Goal: Task Accomplishment & Management: Complete application form

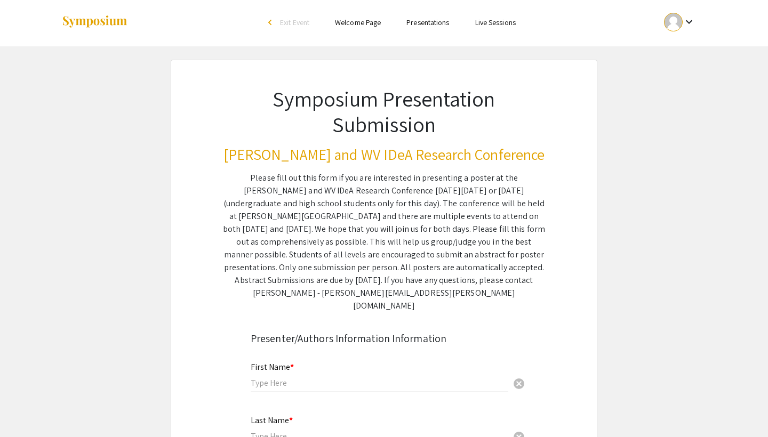
scroll to position [47, 0]
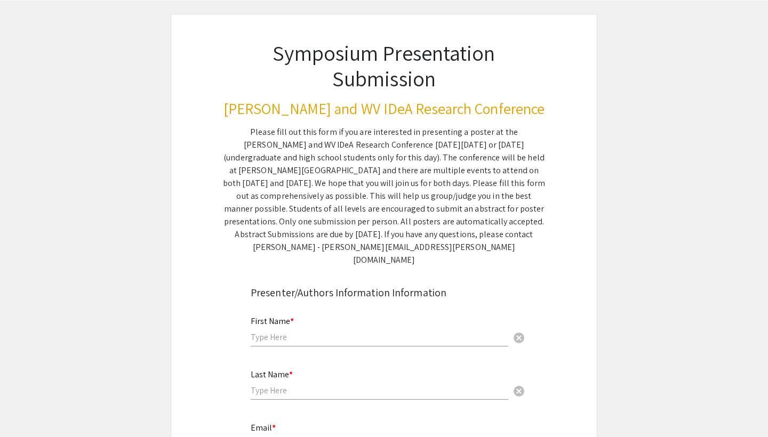
click at [393, 317] on div "First Name * cancel" at bounding box center [379, 326] width 257 height 41
type input "Beau"
click at [333, 372] on div "Last Name * cancel" at bounding box center [379, 379] width 257 height 41
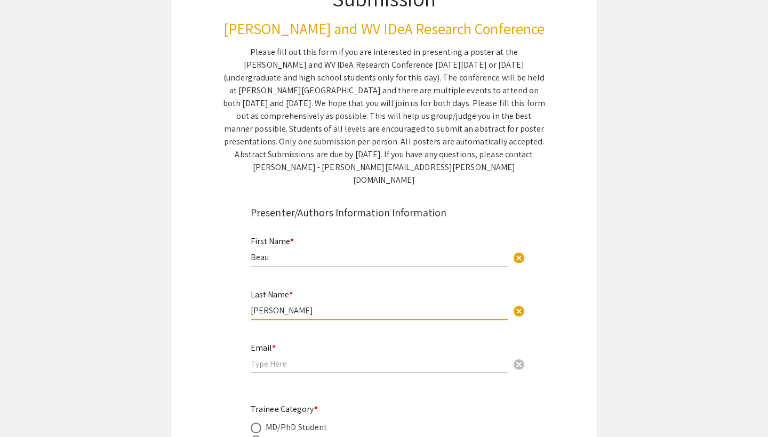
scroll to position [129, 0]
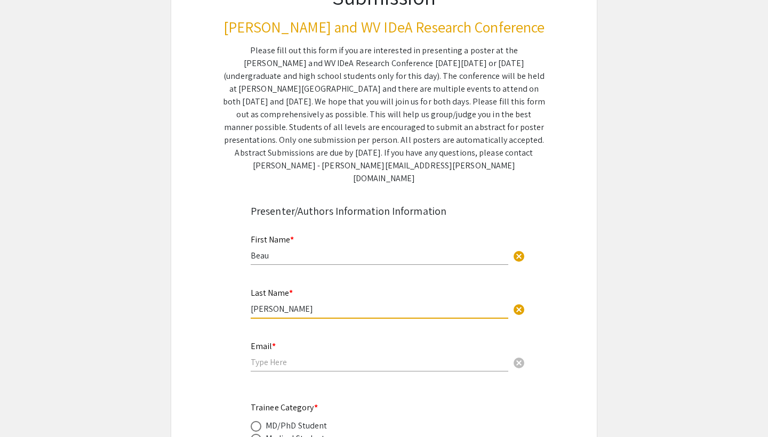
type input "[PERSON_NAME]"
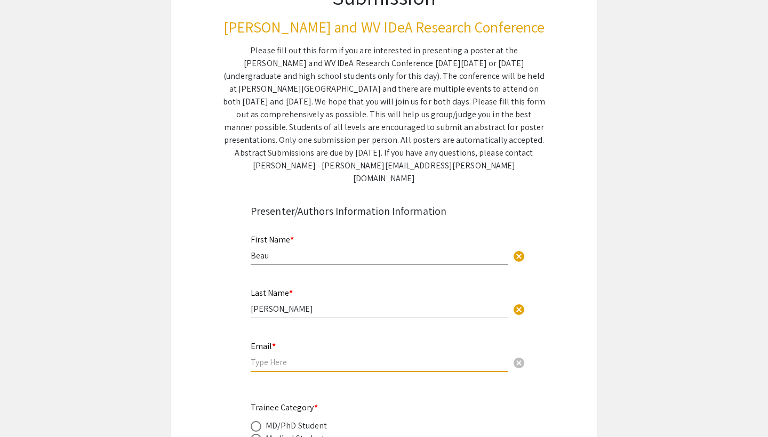
click at [378, 357] on input "email" at bounding box center [379, 362] width 257 height 11
type input "[EMAIL_ADDRESS][DOMAIN_NAME]"
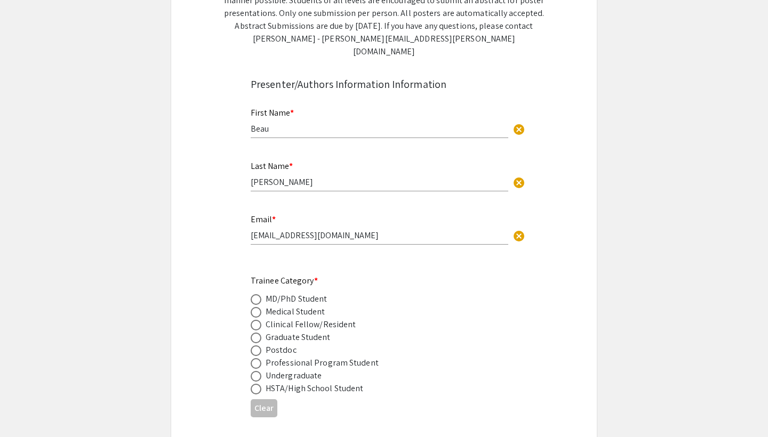
scroll to position [260, 0]
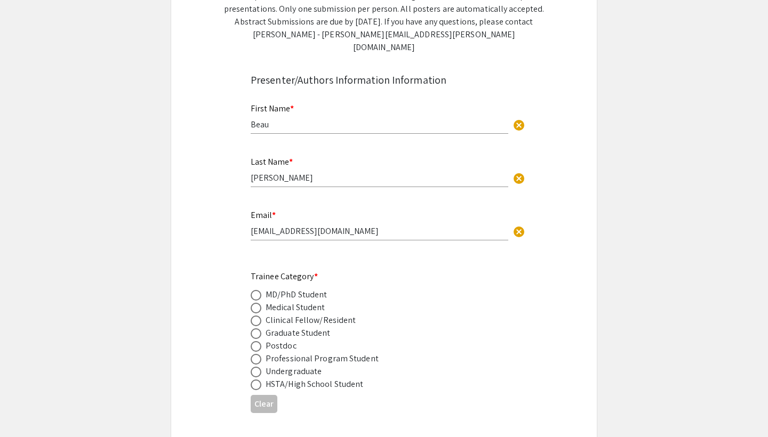
click at [259, 367] on span at bounding box center [256, 372] width 11 height 11
click at [259, 367] on input "radio" at bounding box center [256, 372] width 11 height 11
radio input "true"
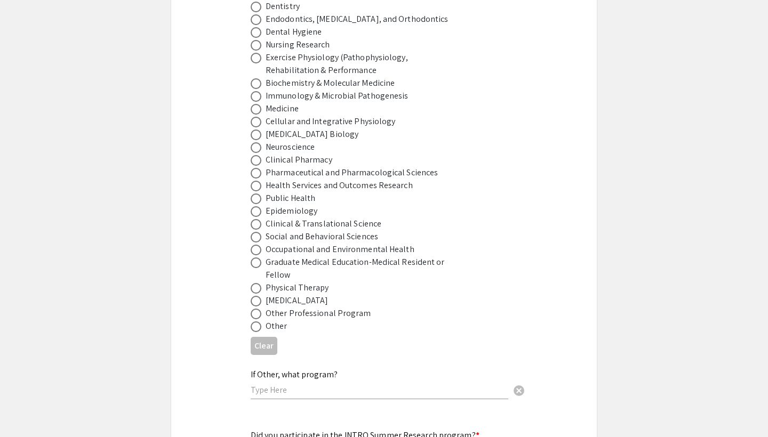
scroll to position [712, 0]
click at [360, 385] on input "text" at bounding box center [379, 390] width 257 height 11
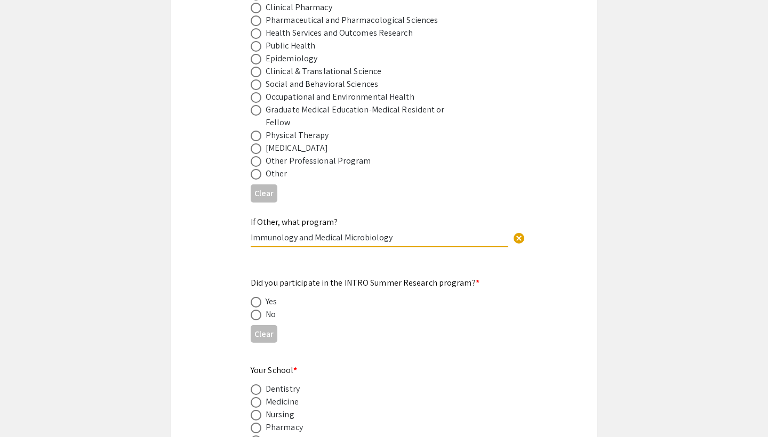
scroll to position [866, 0]
type input "Immunology and Medical Microbiology"
click at [260, 309] on span at bounding box center [256, 314] width 11 height 11
click at [260, 309] on input "radio" at bounding box center [256, 314] width 11 height 11
radio input "true"
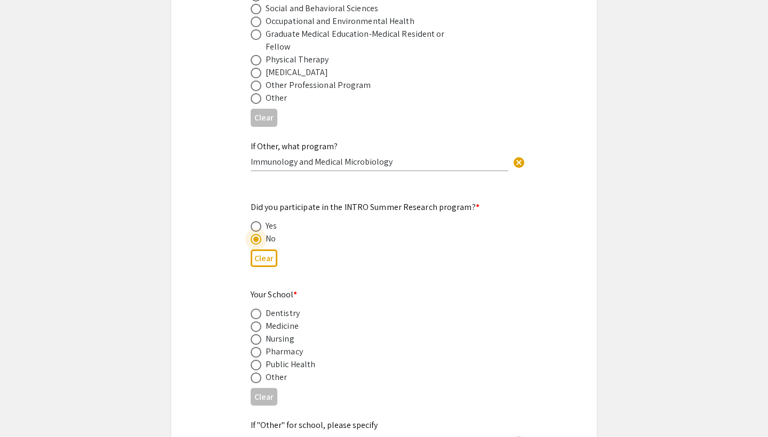
scroll to position [948, 0]
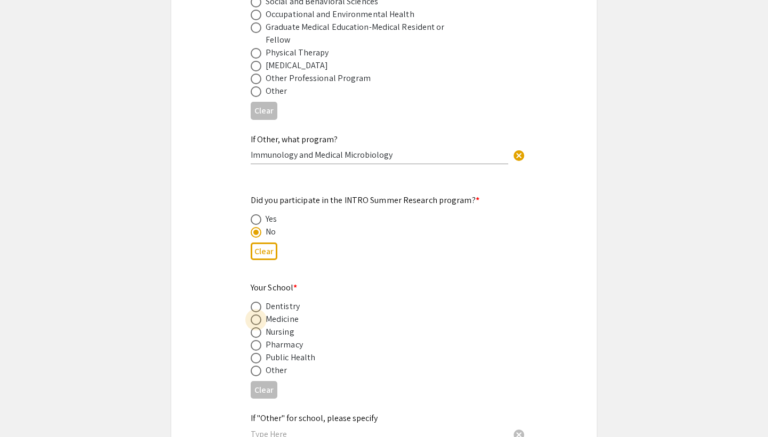
click at [252, 315] on span at bounding box center [256, 320] width 11 height 11
click at [252, 315] on input "radio" at bounding box center [256, 320] width 11 height 11
radio input "true"
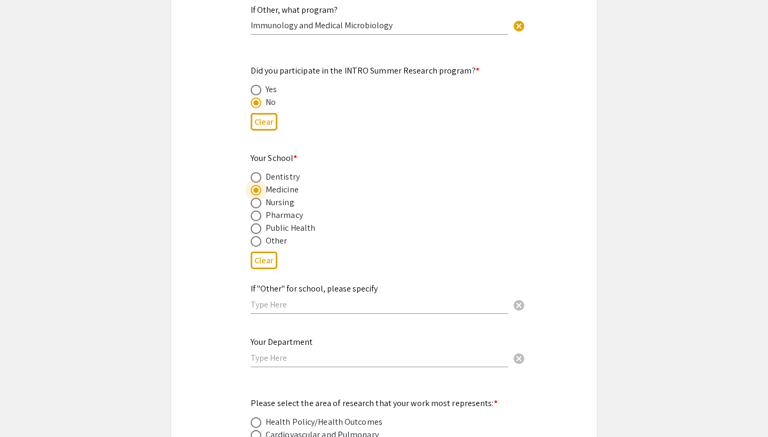
scroll to position [1088, 0]
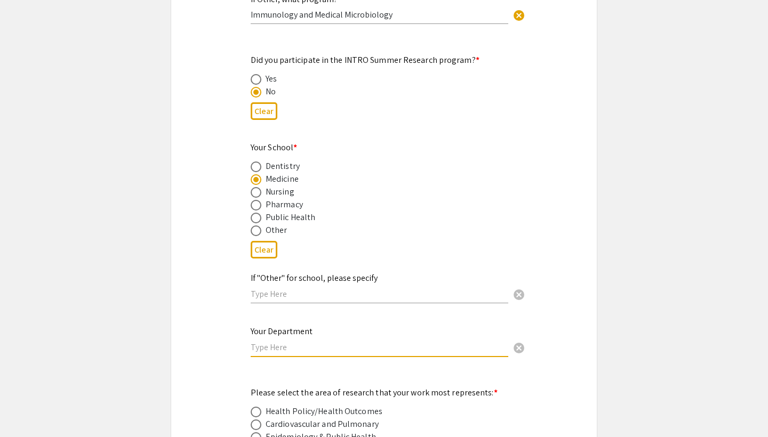
click at [386, 342] on input "text" at bounding box center [379, 347] width 257 height 11
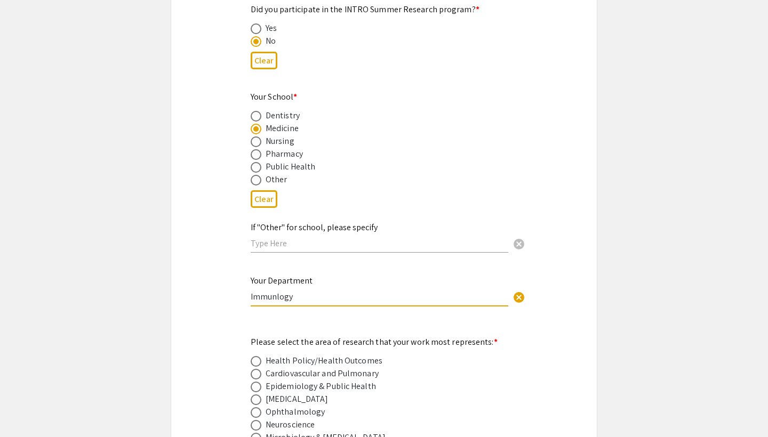
scroll to position [1142, 0]
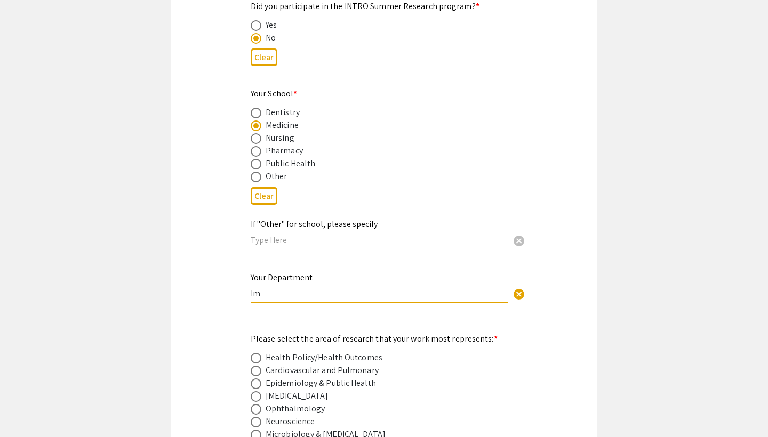
type input "I"
click at [584, 340] on div "Symposium Presentation Submission Van Liere and WV IDeA Research Conference Ple…" at bounding box center [384, 389] width 426 height 2941
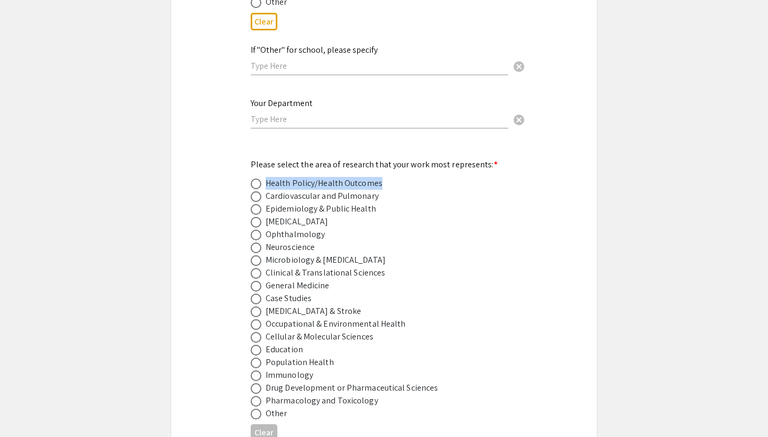
scroll to position [1318, 0]
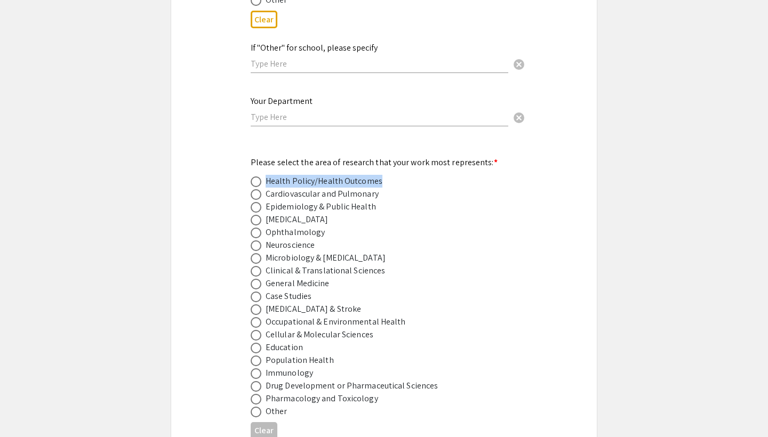
click at [257, 368] on span at bounding box center [256, 373] width 11 height 11
click at [257, 368] on input "radio" at bounding box center [256, 373] width 11 height 11
radio input "true"
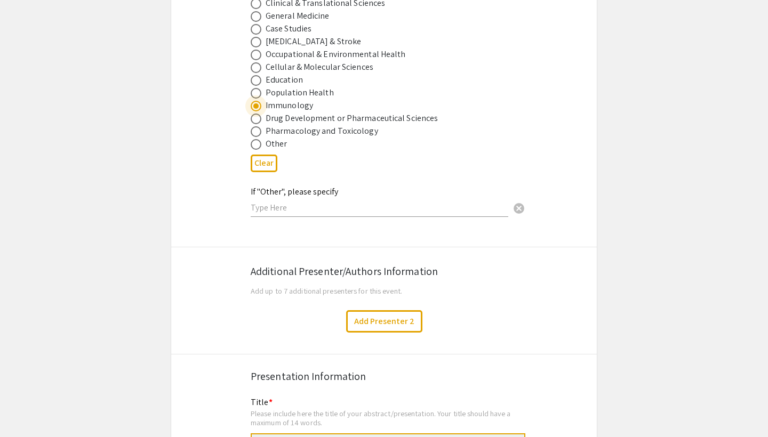
scroll to position [1587, 0]
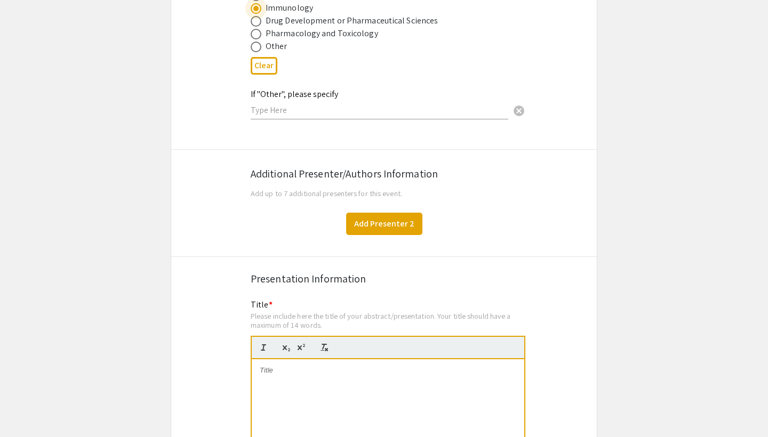
click at [393, 213] on button "Add Presenter 2" at bounding box center [384, 224] width 76 height 22
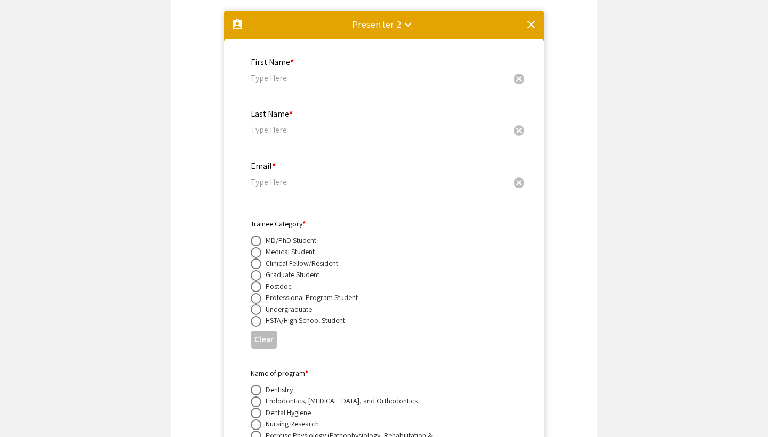
click at [320, 73] on input "text" at bounding box center [379, 78] width 257 height 11
click at [283, 124] on input "text" at bounding box center [379, 129] width 257 height 11
click at [334, 73] on input "Kelly Weaver" at bounding box center [379, 78] width 257 height 11
type input "[PERSON_NAME]"
click at [285, 124] on input "text" at bounding box center [379, 129] width 257 height 11
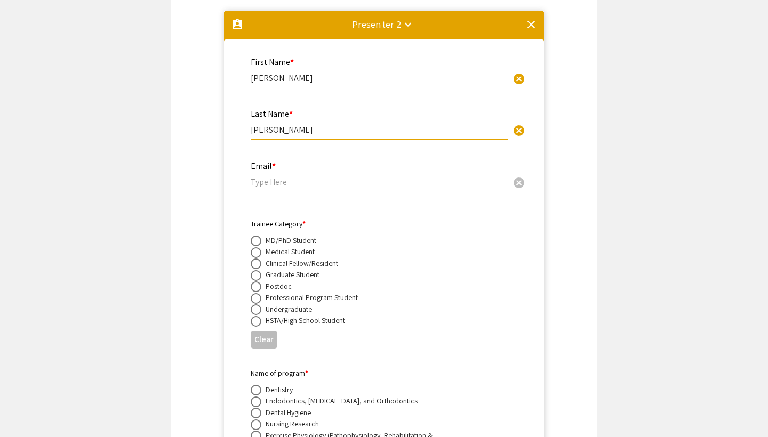
type input "[PERSON_NAME]"
click at [264, 176] on input "email" at bounding box center [379, 181] width 257 height 11
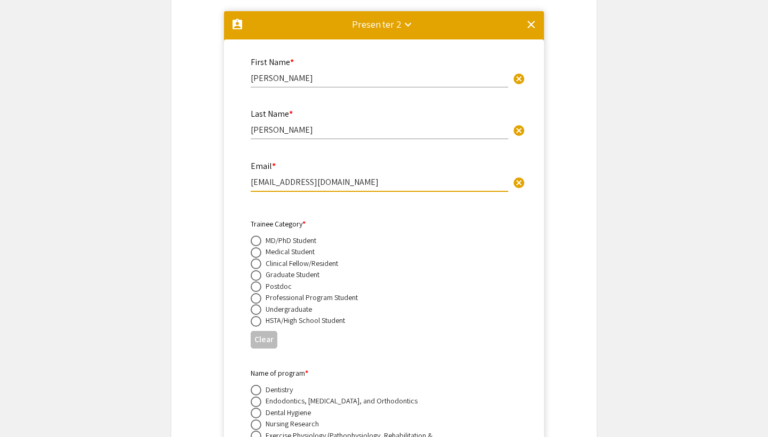
type input "[EMAIL_ADDRESS][DOMAIN_NAME]"
click at [256, 281] on span at bounding box center [256, 286] width 11 height 11
click at [256, 281] on input "radio" at bounding box center [256, 286] width 11 height 11
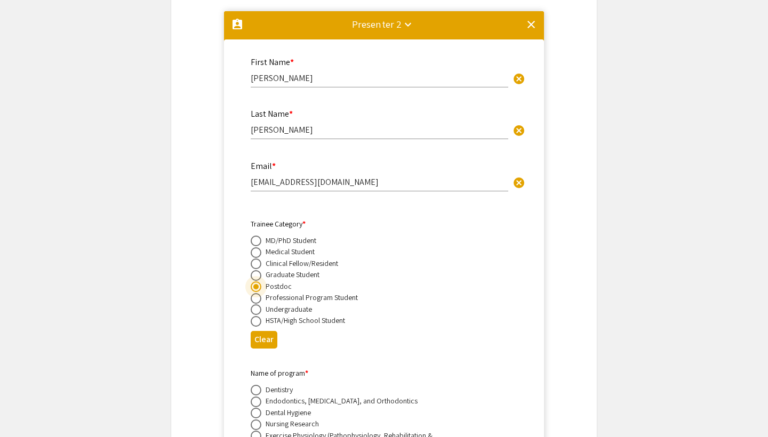
click at [267, 331] on button "Clear" at bounding box center [264, 340] width 27 height 18
radio input "false"
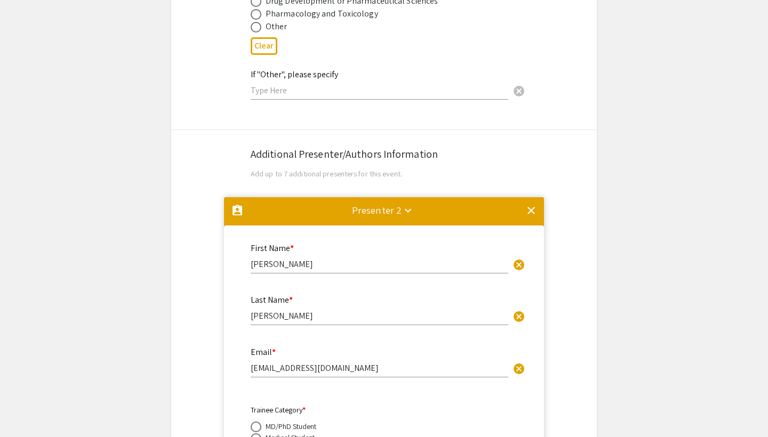
scroll to position [1696, 0]
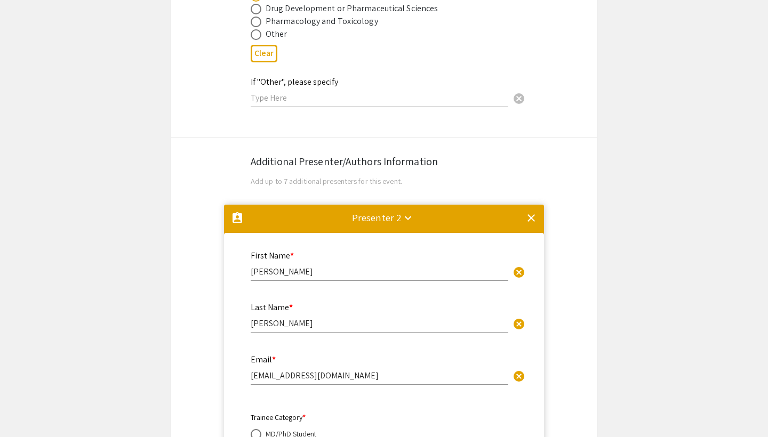
click at [534, 212] on mat-icon "clear" at bounding box center [531, 218] width 13 height 13
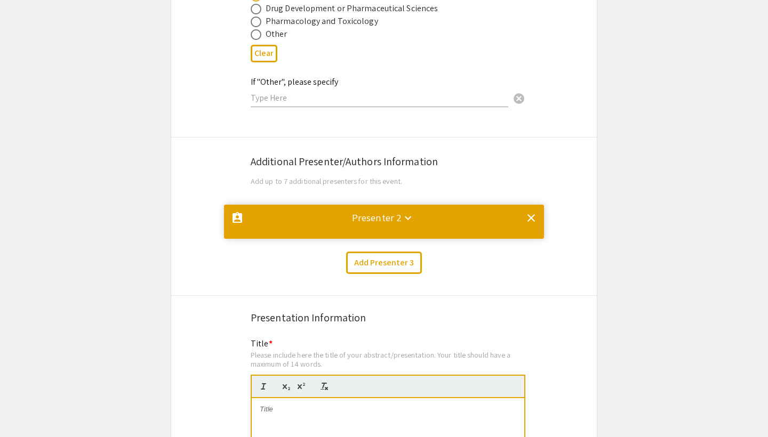
scroll to position [0, 0]
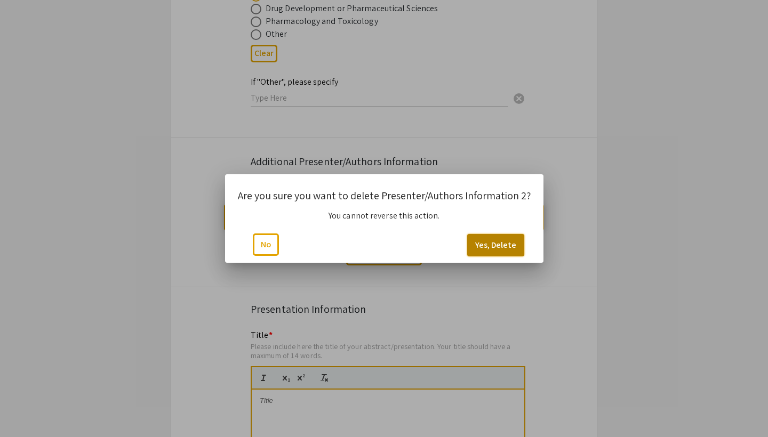
click at [505, 240] on button "Yes, Delete" at bounding box center [495, 245] width 57 height 22
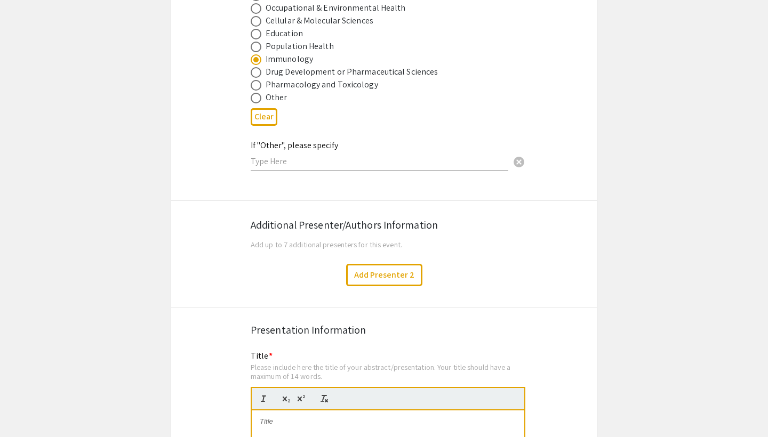
scroll to position [1634, 0]
click at [418, 262] on button "Add Presenter 2" at bounding box center [384, 273] width 76 height 22
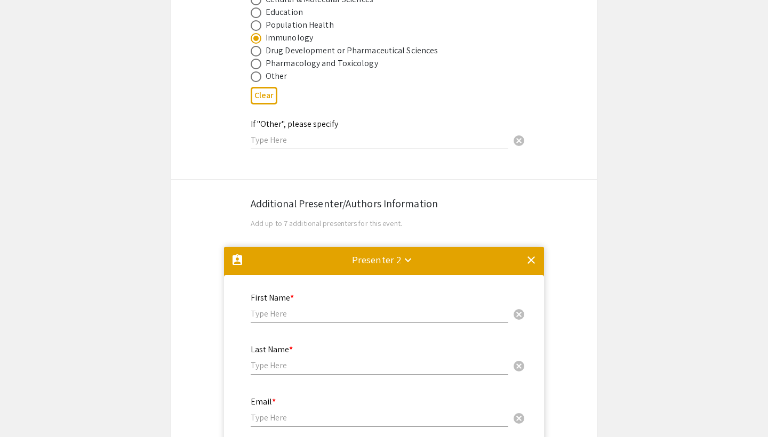
scroll to position [1662, 0]
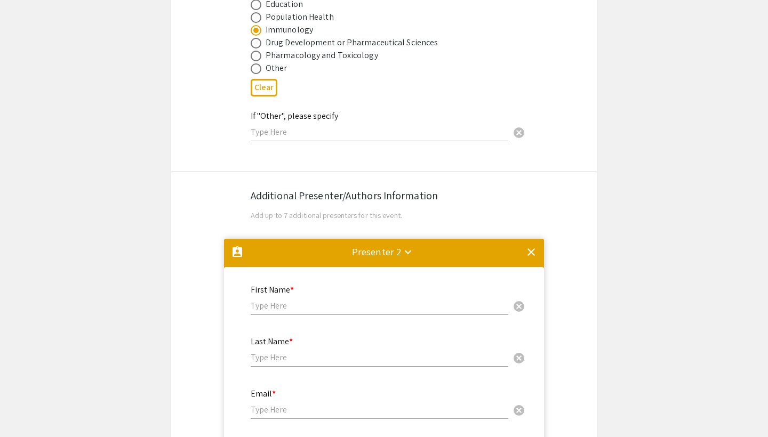
click at [536, 246] on mat-icon "clear" at bounding box center [531, 252] width 13 height 13
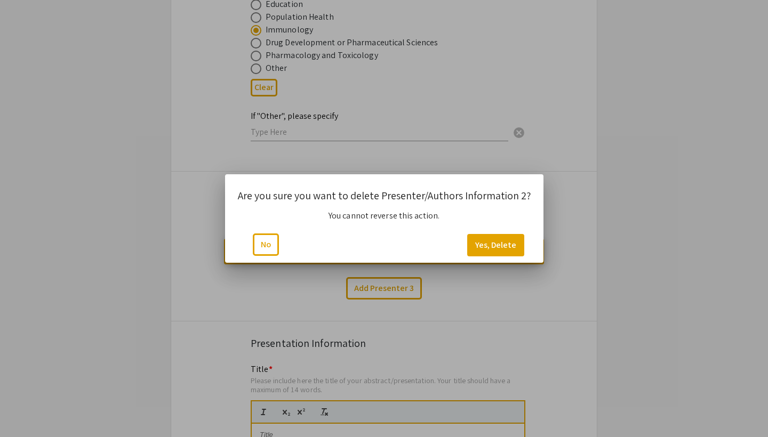
scroll to position [0, 0]
click at [481, 248] on button "Yes, Delete" at bounding box center [495, 245] width 57 height 22
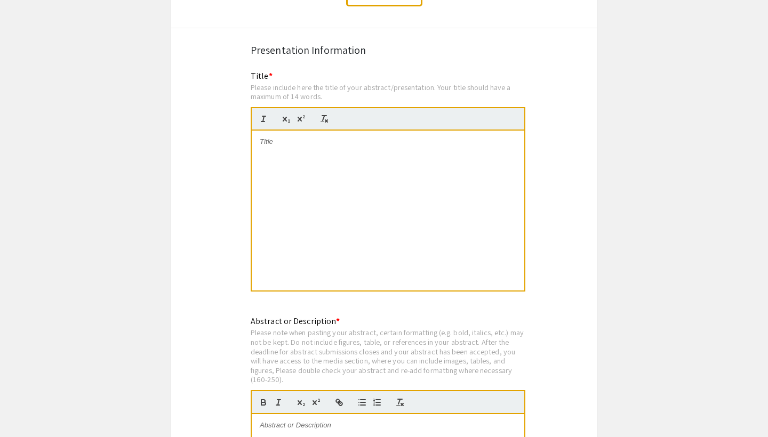
scroll to position [1833, 0]
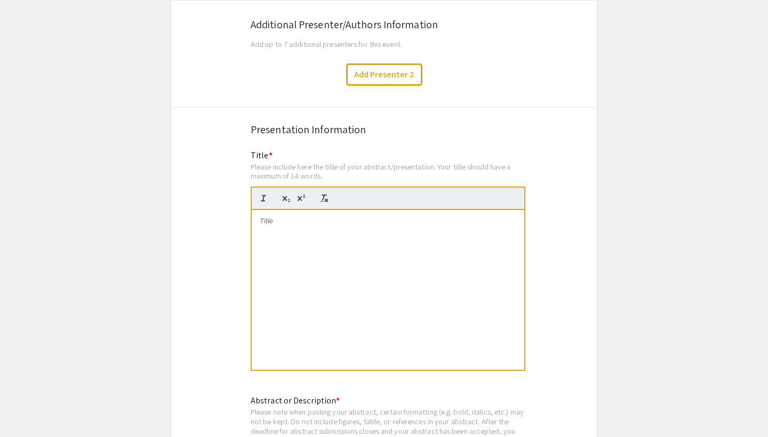
click at [409, 272] on div at bounding box center [388, 290] width 272 height 160
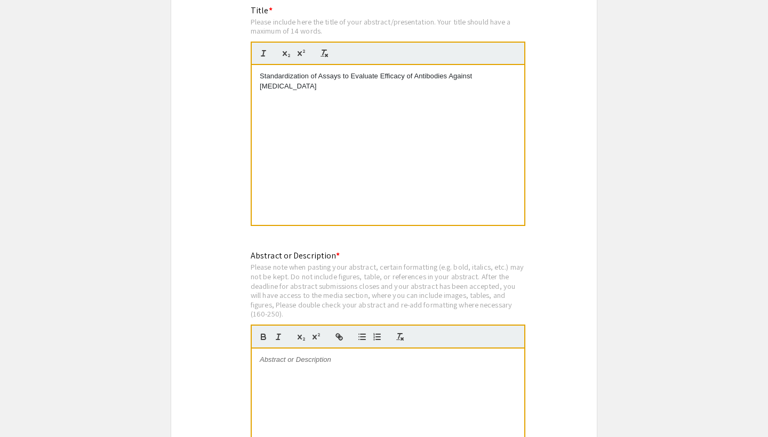
scroll to position [1980, 0]
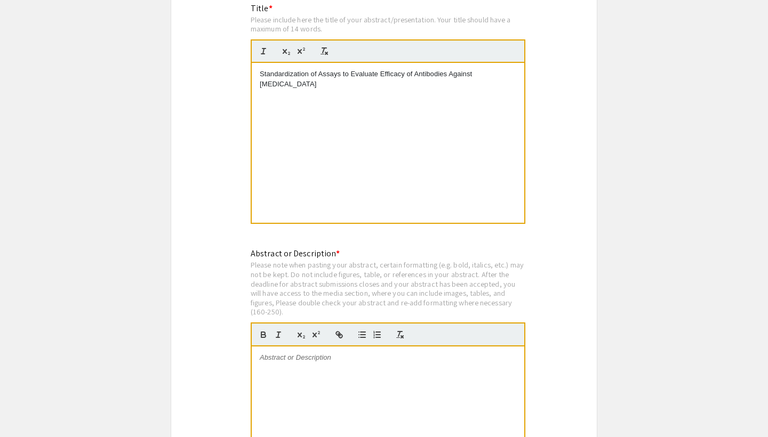
click at [321, 359] on div at bounding box center [388, 427] width 272 height 160
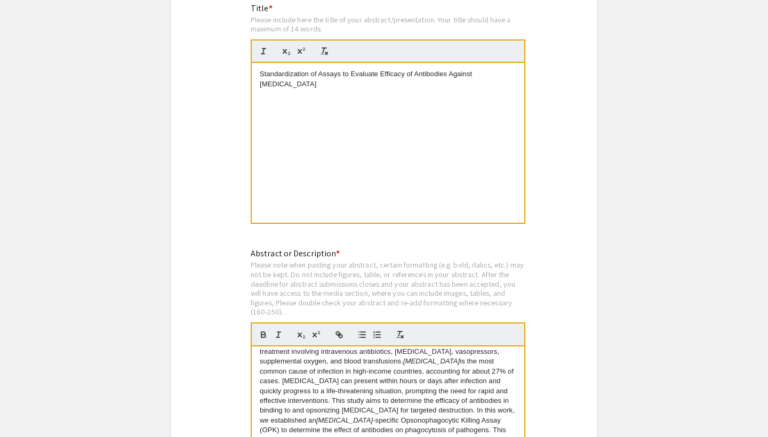
scroll to position [74, 0]
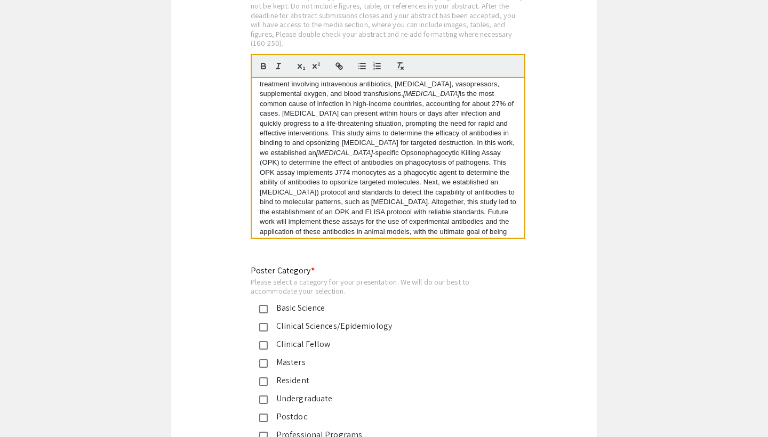
scroll to position [2302, 0]
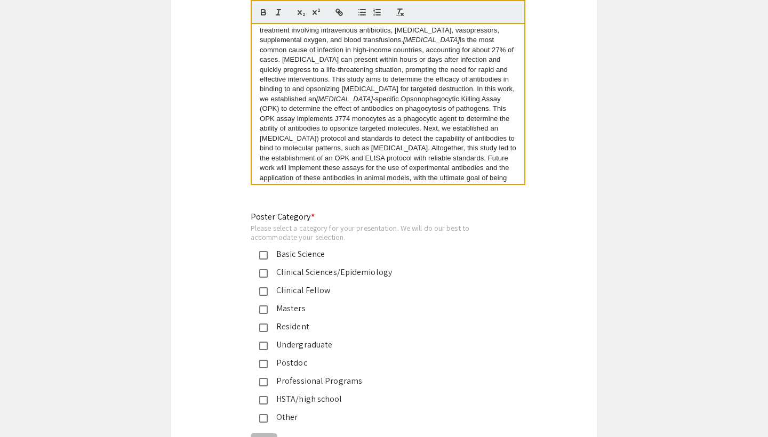
click at [263, 342] on mat-pseudo-checkbox at bounding box center [263, 346] width 9 height 9
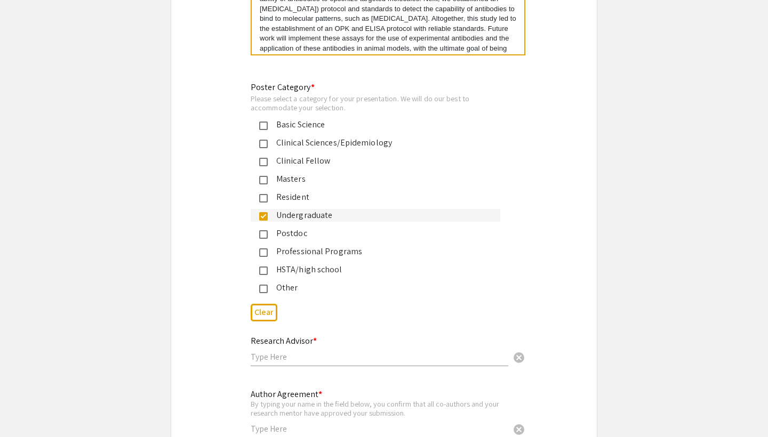
scroll to position [2431, 0]
click at [351, 352] on input "text" at bounding box center [379, 357] width 257 height 11
click at [407, 352] on input "Kelly Weaver" at bounding box center [379, 357] width 257 height 11
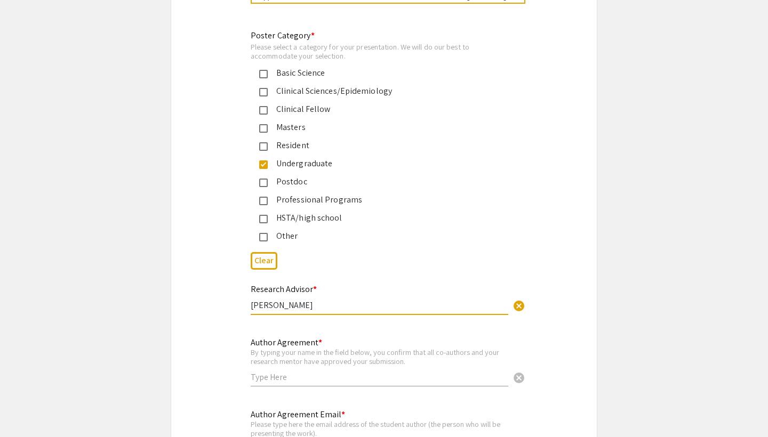
scroll to position [2485, 0]
type input "Kelly Weaver"
click at [430, 326] on div "Author Agreement * By typing your name in the field below, you confirm that all…" at bounding box center [379, 355] width 257 height 59
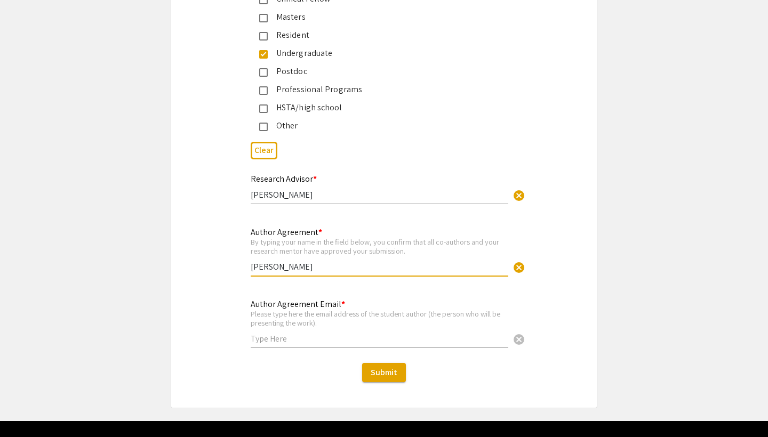
scroll to position [2596, 0]
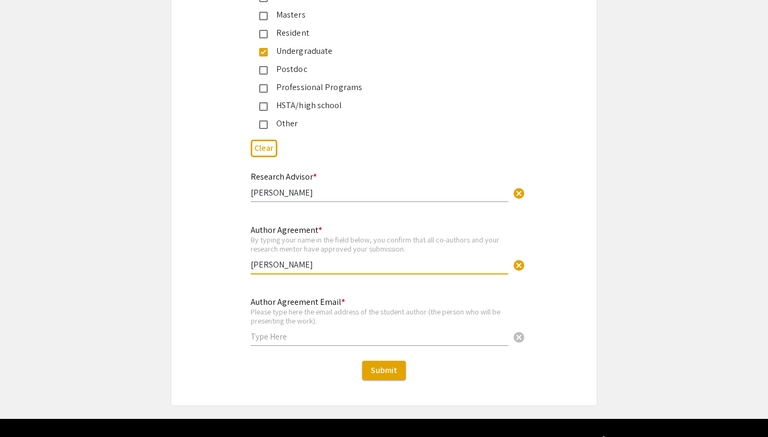
type input "[PERSON_NAME]"
click at [422, 331] on input "text" at bounding box center [379, 336] width 257 height 11
click at [471, 307] on div "Please type here the email address of the student author (the person who will b…" at bounding box center [379, 316] width 257 height 19
click at [553, 295] on div "Author Agreement Email * Please type here the email address of the student auth…" at bounding box center [383, 326] width 425 height 63
click at [472, 331] on input "text" at bounding box center [379, 336] width 257 height 11
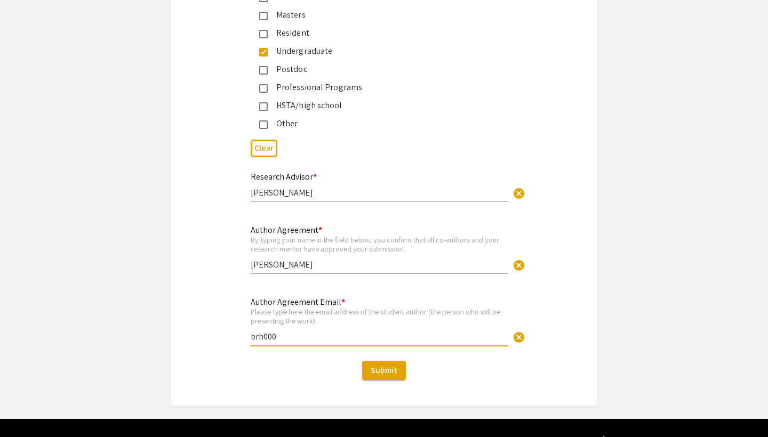
type input "brh0000"
type input "brh00008@mix.wvu.edu"
click at [577, 295] on div "Author Agreement Email * Please type here the email address of the student auth…" at bounding box center [383, 326] width 425 height 63
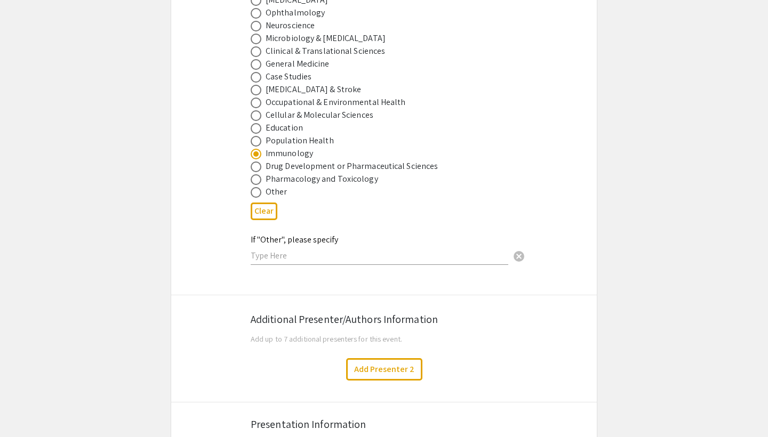
scroll to position [1544, 0]
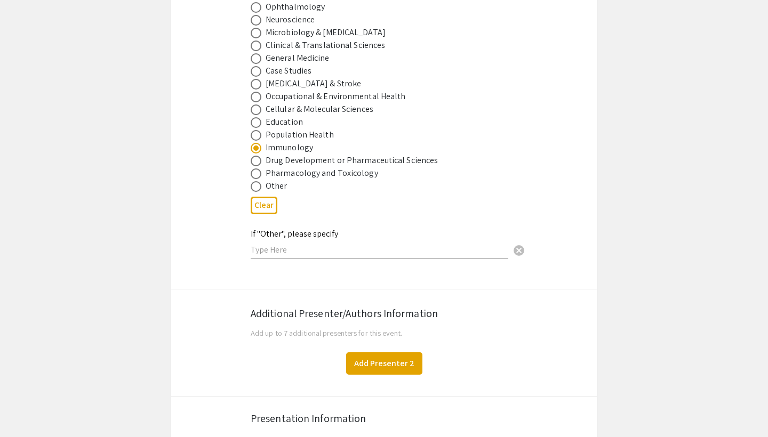
click at [390, 352] on button "Add Presenter 2" at bounding box center [384, 363] width 76 height 22
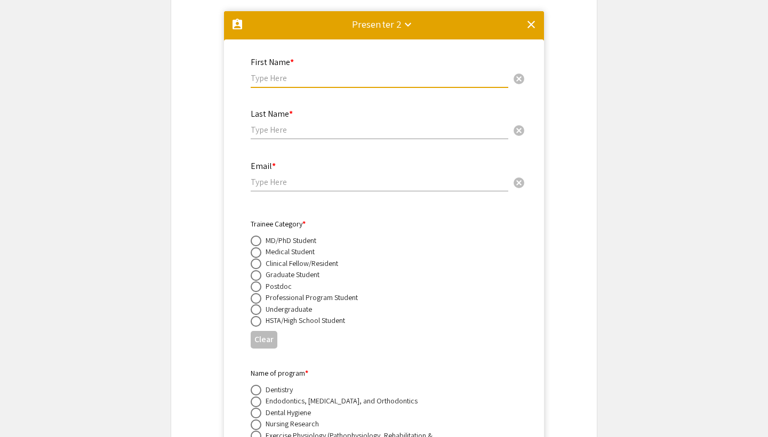
click at [372, 73] on input "text" at bounding box center [379, 78] width 257 height 11
type input "[PERSON_NAME]"
click at [373, 124] on input "text" at bounding box center [379, 129] width 257 height 11
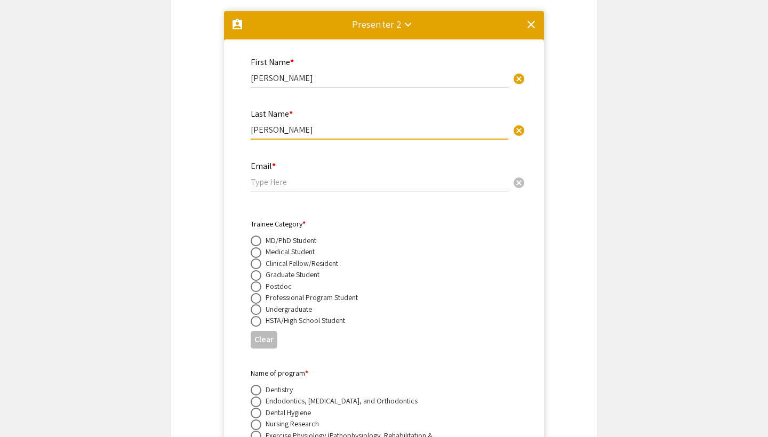
type input "[PERSON_NAME]"
click at [329, 176] on input "email" at bounding box center [379, 181] width 257 height 11
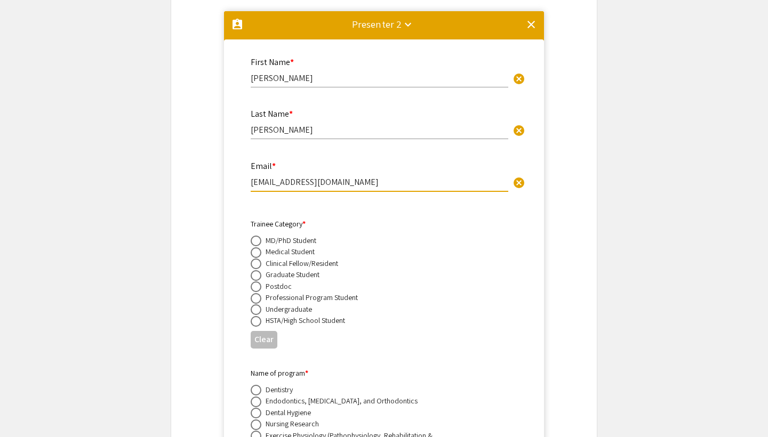
type input "[EMAIL_ADDRESS][DOMAIN_NAME]"
click at [256, 281] on span at bounding box center [256, 286] width 11 height 11
click at [256, 281] on input "radio" at bounding box center [256, 286] width 11 height 11
radio input "true"
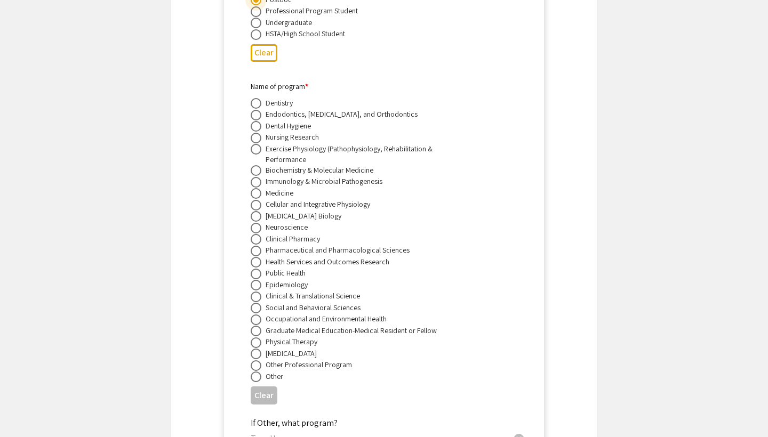
scroll to position [2178, 0]
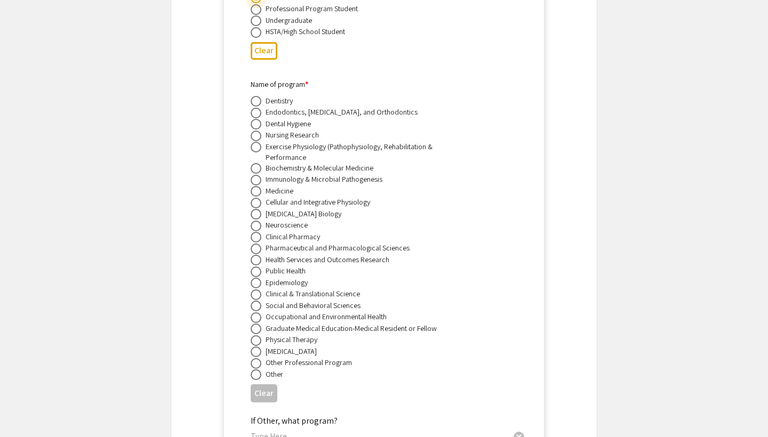
click at [262, 369] on label at bounding box center [258, 374] width 15 height 11
click at [261, 369] on input "radio" at bounding box center [256, 374] width 11 height 11
radio input "true"
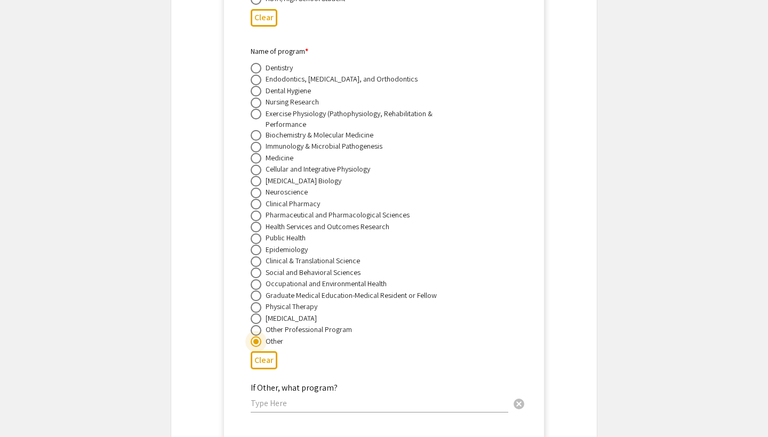
scroll to position [2263, 0]
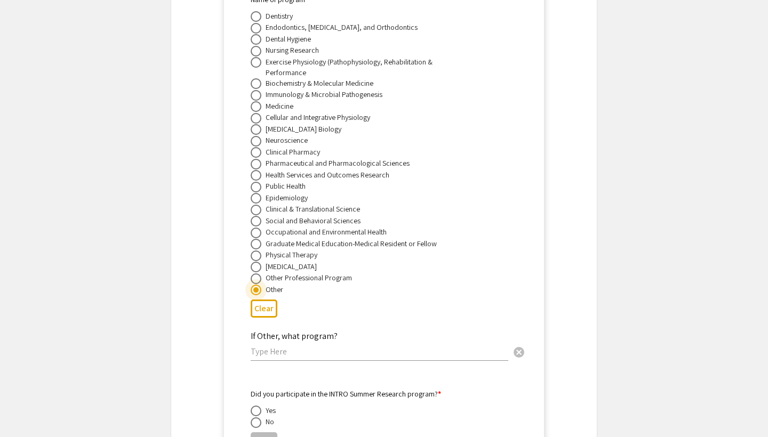
click at [287, 347] on input "text" at bounding box center [379, 351] width 257 height 11
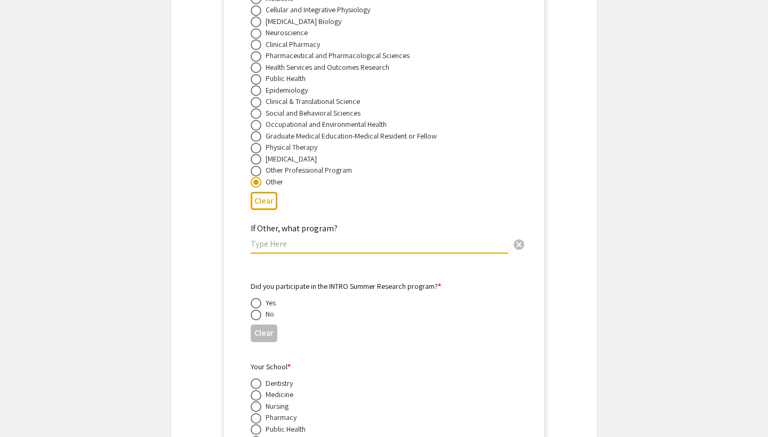
scroll to position [2393, 0]
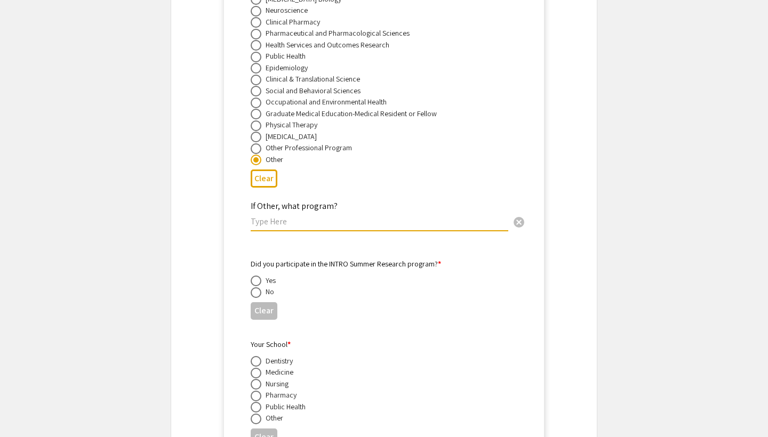
click at [260, 287] on span at bounding box center [256, 292] width 11 height 11
click at [260, 287] on input "radio" at bounding box center [256, 292] width 11 height 11
radio input "true"
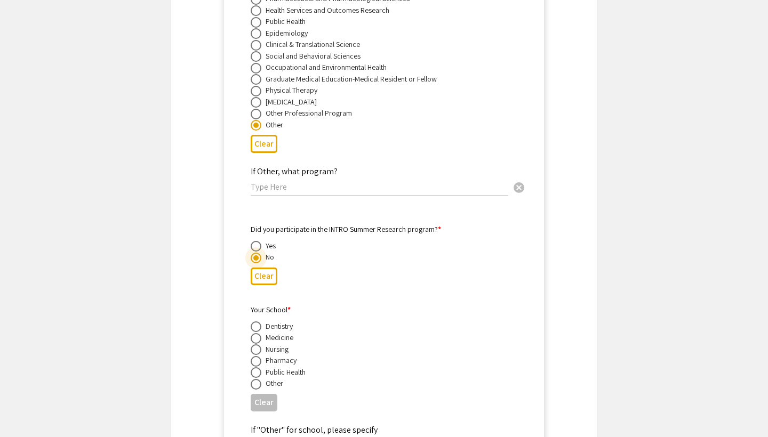
scroll to position [2428, 0]
click at [256, 378] on span at bounding box center [256, 383] width 11 height 11
click at [256, 378] on input "radio" at bounding box center [256, 383] width 11 height 11
radio input "true"
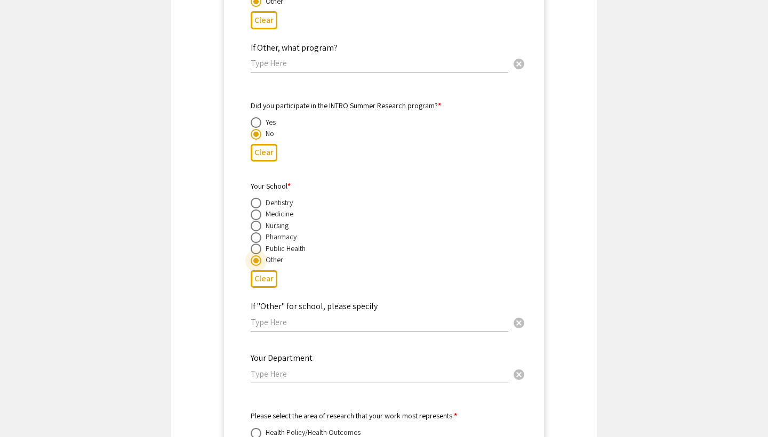
scroll to position [2553, 0]
click at [287, 315] on input "text" at bounding box center [379, 320] width 257 height 11
type input "n/a"
click at [401, 289] on div "If "Other" for school, please specify n/a cancel" at bounding box center [379, 309] width 257 height 41
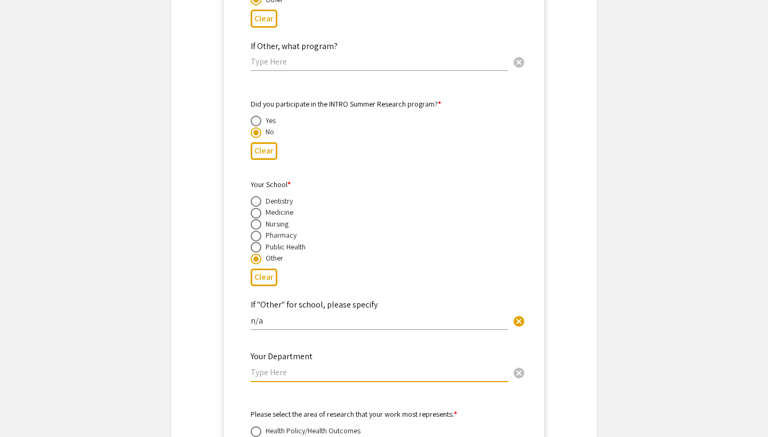
click at [352, 367] on input "text" at bounding box center [379, 372] width 257 height 11
type input "Vaccine Development Center"
click at [549, 301] on mat-accordion "assignment_ind Presenter 2 keyboard_arrow_down clear First Name * Kelly cancel …" at bounding box center [383, 46] width 425 height 1407
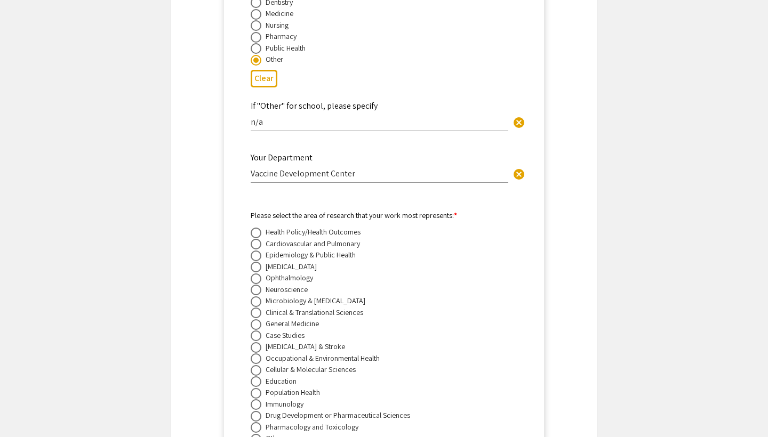
scroll to position [2760, 0]
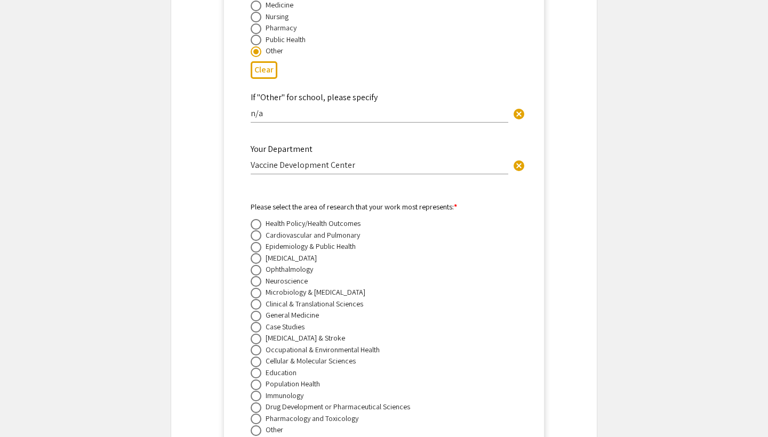
click at [260, 391] on span at bounding box center [256, 396] width 11 height 11
click at [260, 391] on input "radio" at bounding box center [256, 396] width 11 height 11
radio input "true"
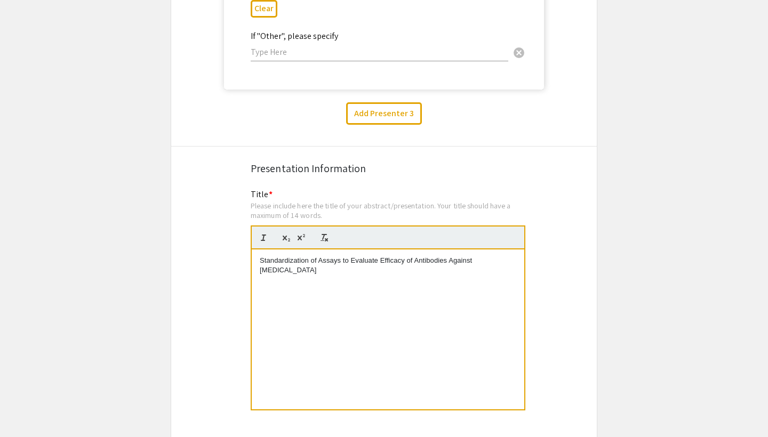
scroll to position [3179, 1]
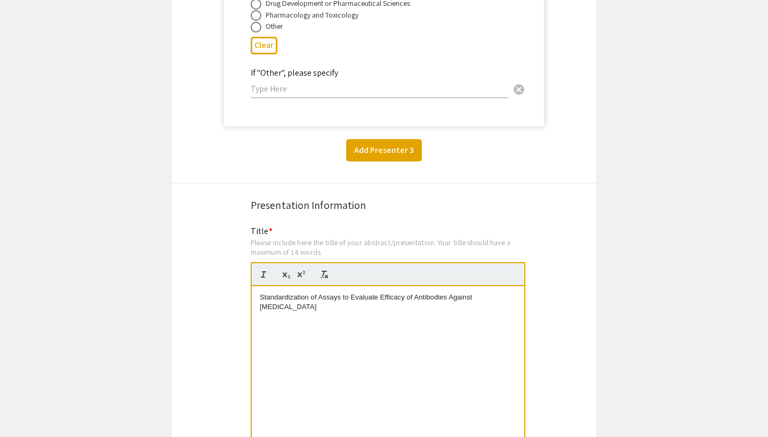
click at [411, 146] on button "Add Presenter 3" at bounding box center [384, 150] width 76 height 22
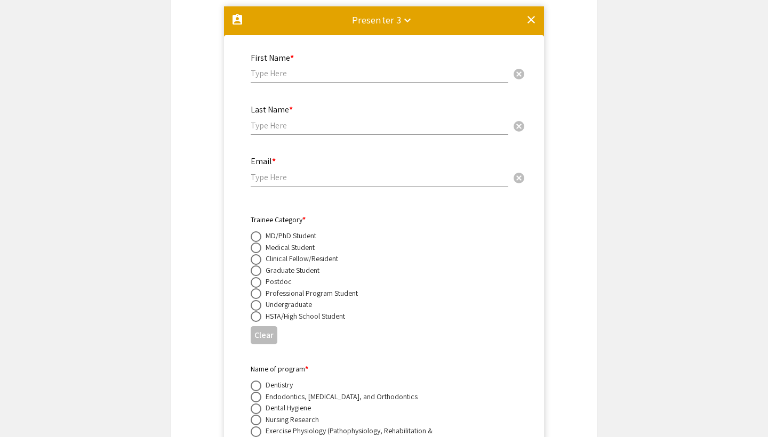
click at [364, 69] on input "text" at bounding box center [379, 73] width 257 height 11
type input "[PERSON_NAME]"
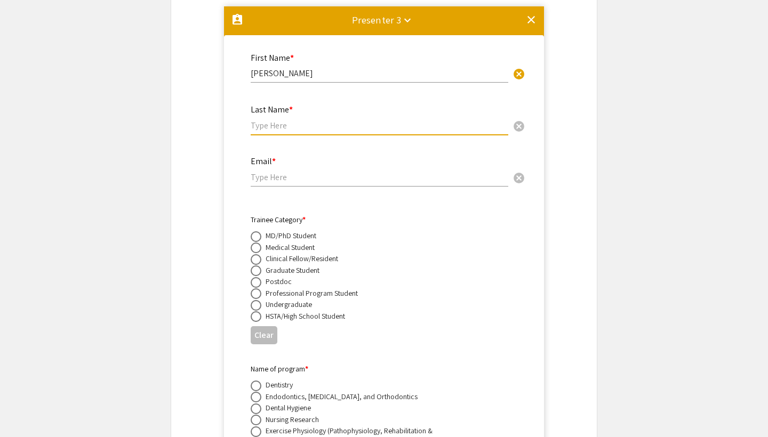
click at [335, 120] on input "text" at bounding box center [379, 125] width 257 height 11
type input "[PERSON_NAME]"
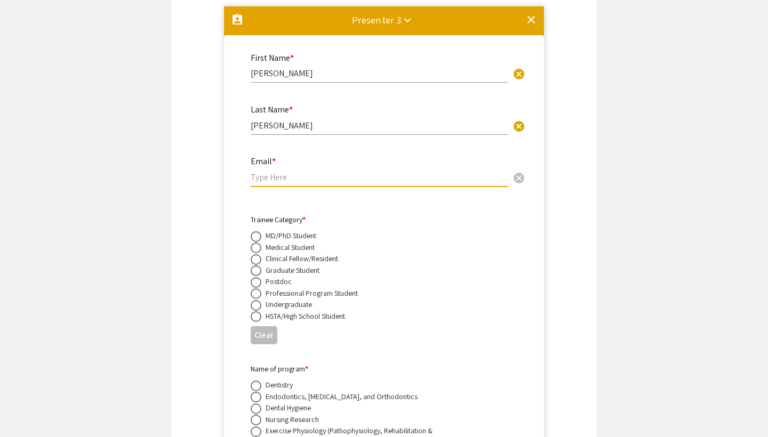
click at [301, 172] on input "email" at bounding box center [379, 177] width 257 height 11
type input "[PERSON_NAME][EMAIL_ADDRESS][PERSON_NAME][DOMAIN_NAME]"
click at [258, 277] on span at bounding box center [256, 282] width 11 height 11
click at [258, 277] on input "radio" at bounding box center [256, 282] width 11 height 11
radio input "true"
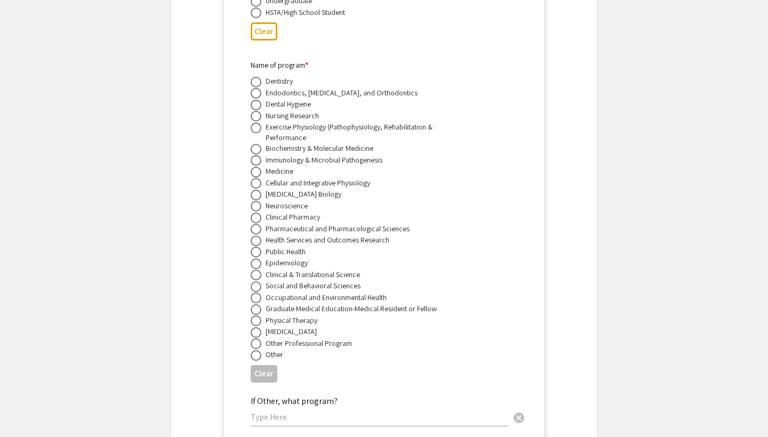
scroll to position [3602, 0]
click at [260, 349] on span at bounding box center [256, 354] width 11 height 11
click at [260, 349] on input "radio" at bounding box center [256, 354] width 11 height 11
radio input "true"
click at [291, 410] on input "text" at bounding box center [379, 415] width 257 height 11
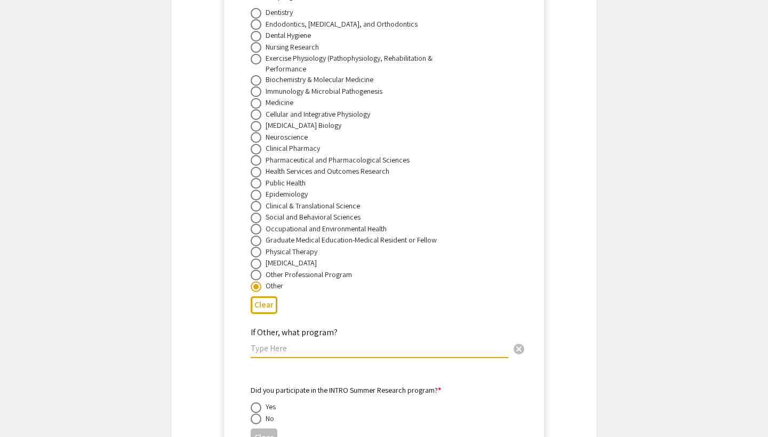
scroll to position [3706, 0]
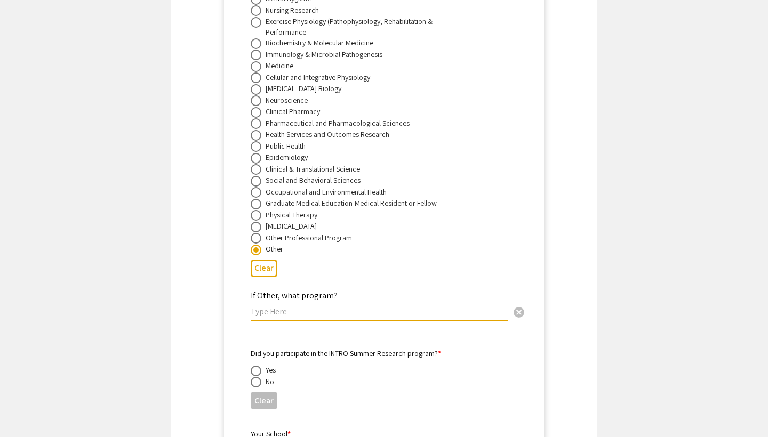
click at [260, 382] on span at bounding box center [256, 382] width 11 height 11
click at [260, 382] on input "radio" at bounding box center [256, 382] width 11 height 11
radio input "true"
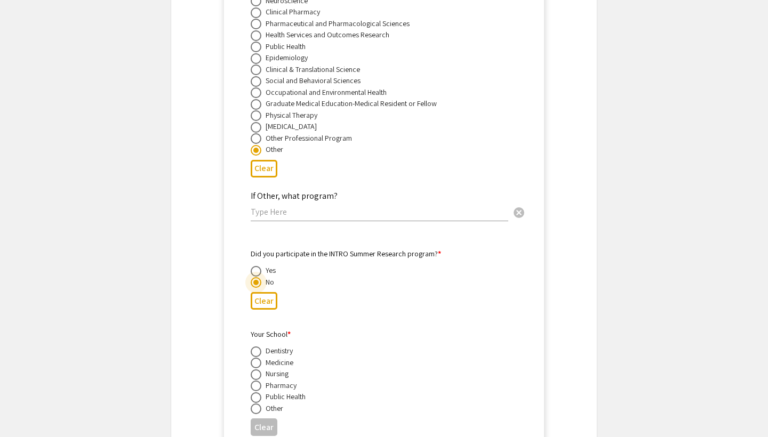
scroll to position [3815, 0]
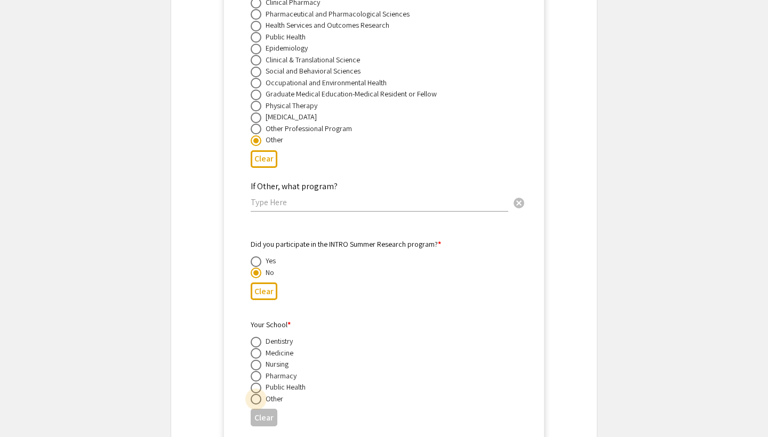
click at [257, 394] on span at bounding box center [256, 399] width 11 height 11
click at [257, 394] on input "radio" at bounding box center [256, 399] width 11 height 11
radio input "true"
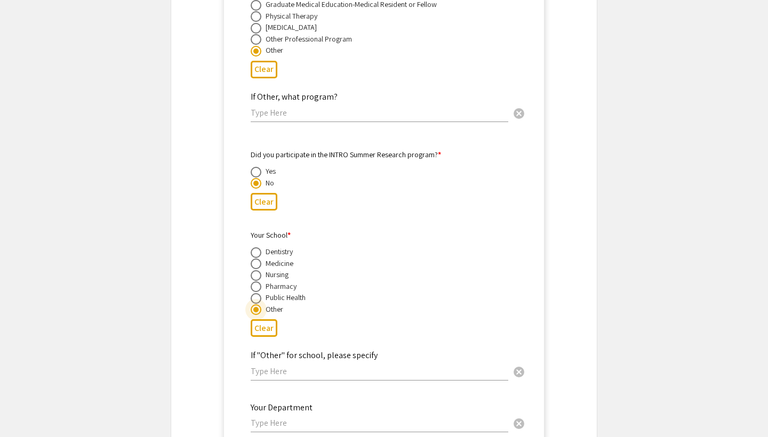
scroll to position [3905, 0]
click at [359, 366] on input "text" at bounding box center [379, 370] width 257 height 11
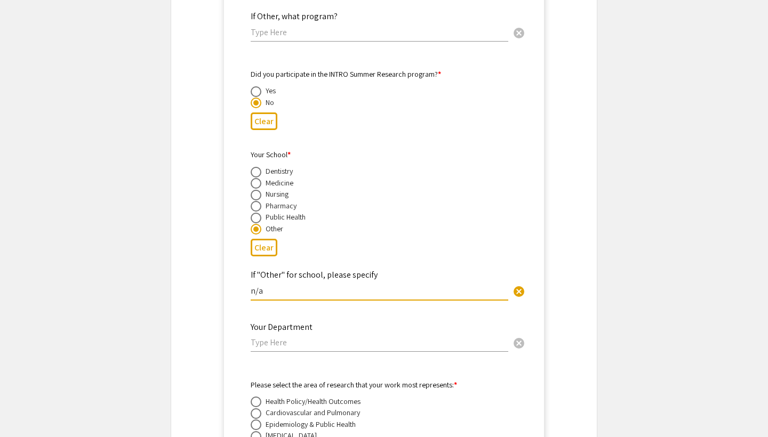
scroll to position [3992, 0]
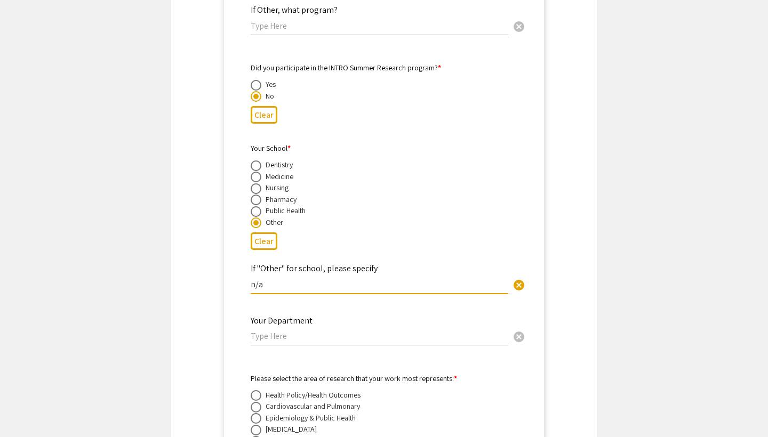
type input "n/a"
click at [405, 335] on input "text" at bounding box center [379, 336] width 257 height 11
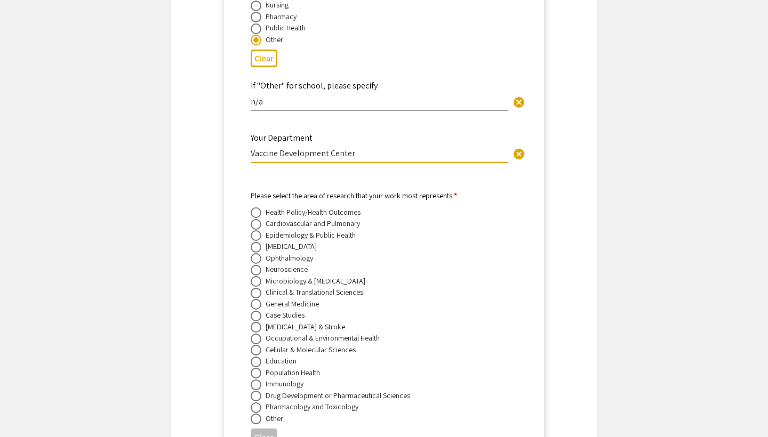
scroll to position [4177, 0]
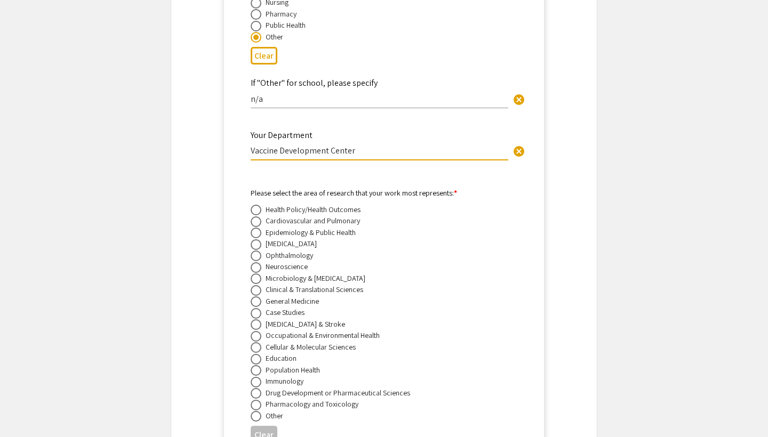
type input "Vaccine Development Center"
click at [260, 381] on span at bounding box center [256, 382] width 11 height 11
click at [260, 381] on input "radio" at bounding box center [256, 382] width 11 height 11
radio input "true"
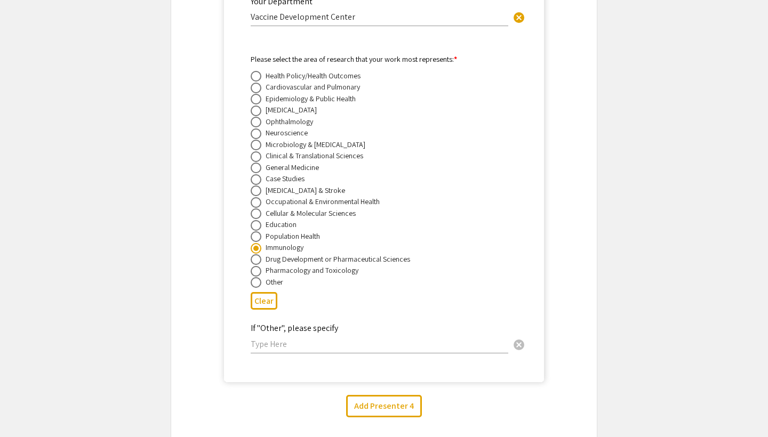
scroll to position [4314, 0]
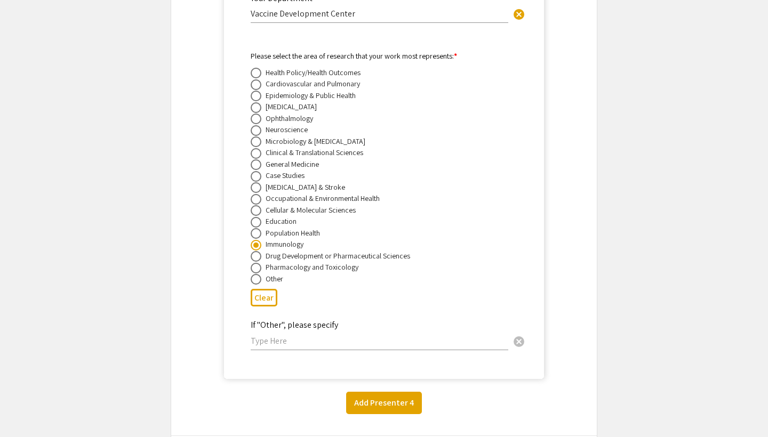
click at [377, 397] on button "Add Presenter 4" at bounding box center [384, 403] width 76 height 22
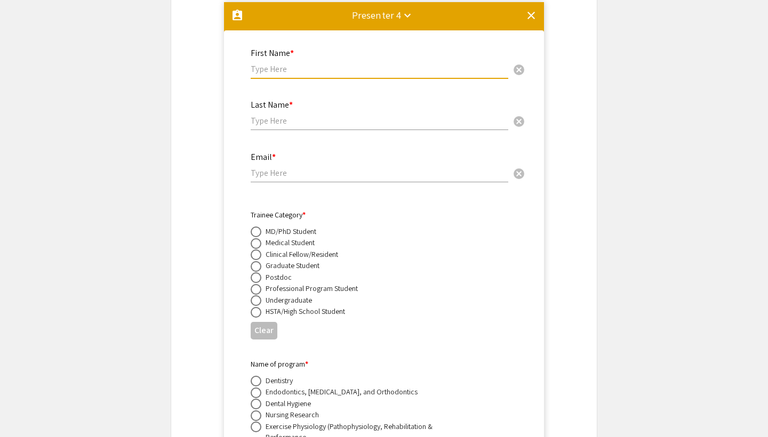
click at [368, 68] on input "text" at bounding box center [379, 68] width 257 height 11
type input "[PERSON_NAME]"
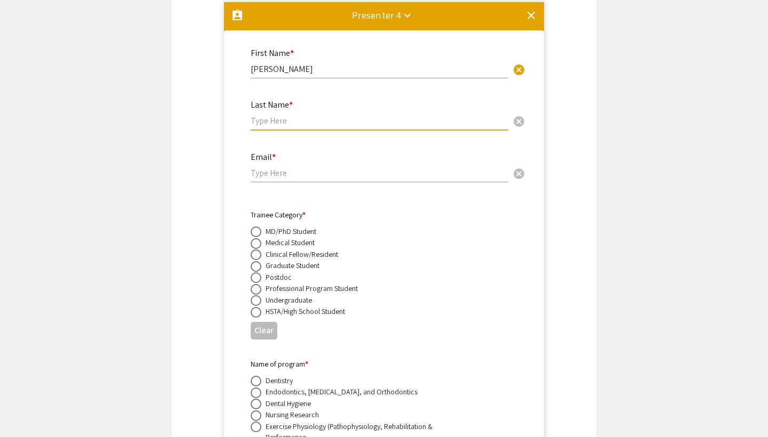
click at [364, 125] on input "text" at bounding box center [379, 120] width 257 height 11
type input "[PERSON_NAME]"
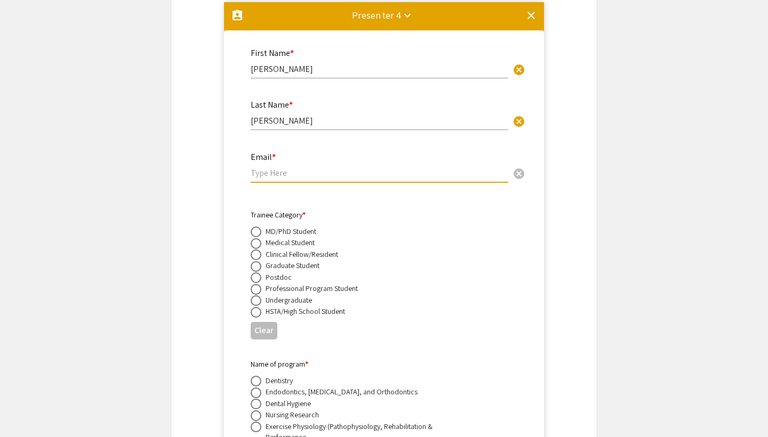
click at [319, 173] on input "email" at bounding box center [379, 172] width 257 height 11
type input "[EMAIL_ADDRESS][DOMAIN_NAME]"
click at [256, 276] on span at bounding box center [256, 277] width 11 height 11
click at [256, 276] on input "radio" at bounding box center [256, 277] width 11 height 11
radio input "true"
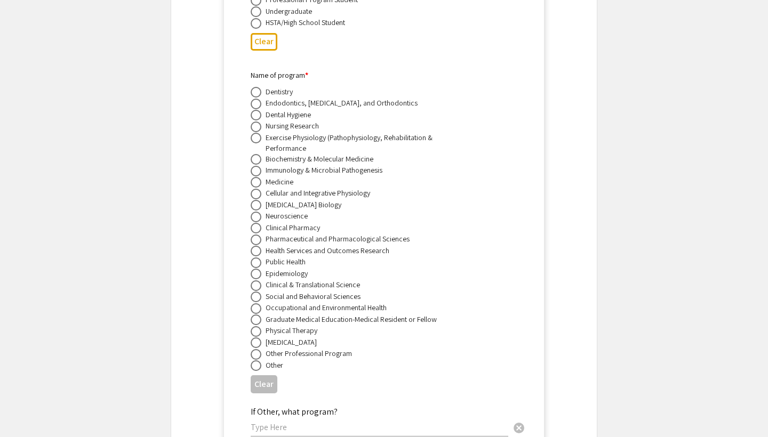
scroll to position [5000, 0]
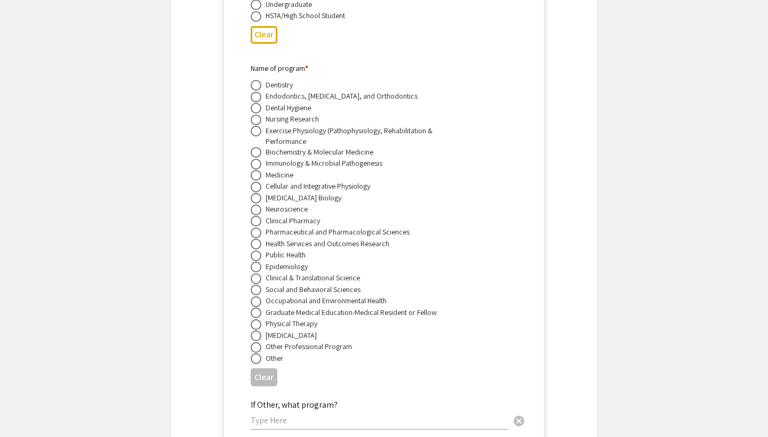
click at [256, 364] on span at bounding box center [256, 358] width 11 height 11
click at [256, 364] on input "radio" at bounding box center [256, 358] width 11 height 11
radio input "true"
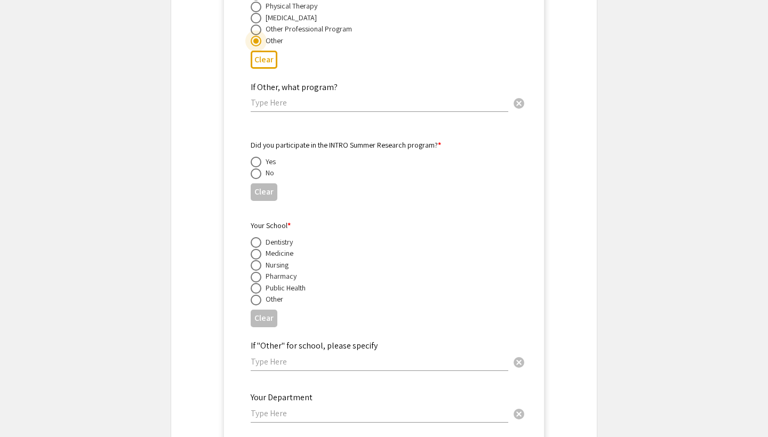
scroll to position [5317, 0]
click at [254, 170] on mat-radio-button at bounding box center [258, 174] width 15 height 12
click at [258, 175] on span at bounding box center [256, 175] width 11 height 11
click at [258, 175] on input "radio" at bounding box center [256, 175] width 11 height 11
radio input "true"
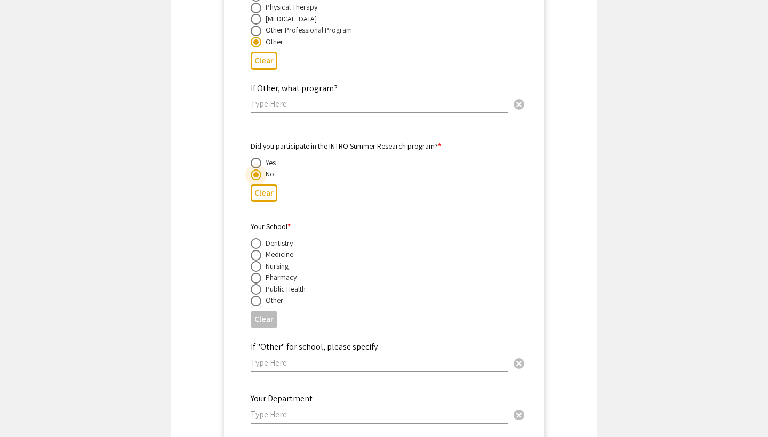
click at [256, 305] on span at bounding box center [256, 301] width 11 height 11
click at [256, 305] on input "radio" at bounding box center [256, 301] width 11 height 11
radio input "true"
click at [279, 359] on input "text" at bounding box center [379, 362] width 257 height 11
click at [259, 257] on span at bounding box center [256, 255] width 11 height 11
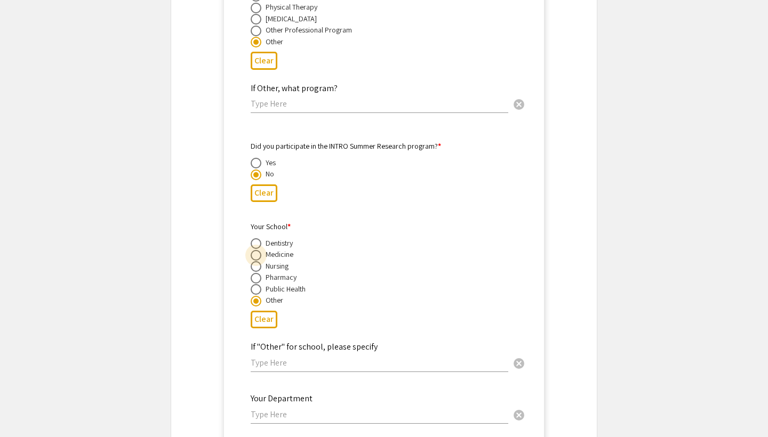
click at [259, 257] on input "radio" at bounding box center [256, 255] width 11 height 11
radio input "true"
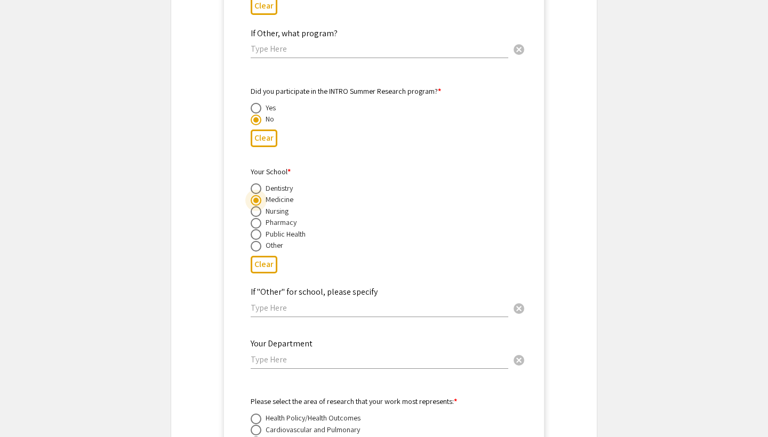
scroll to position [5379, 0]
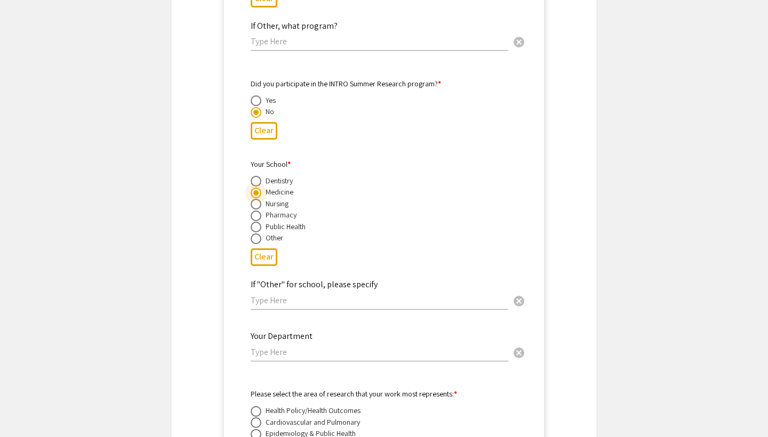
click at [347, 358] on input "text" at bounding box center [379, 352] width 257 height 11
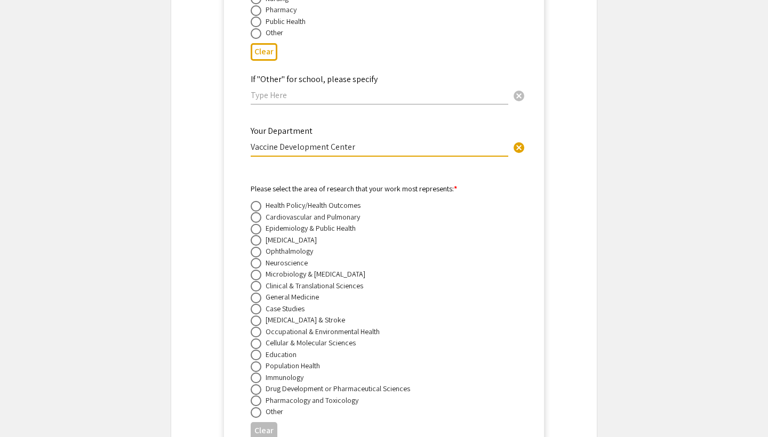
scroll to position [5593, 0]
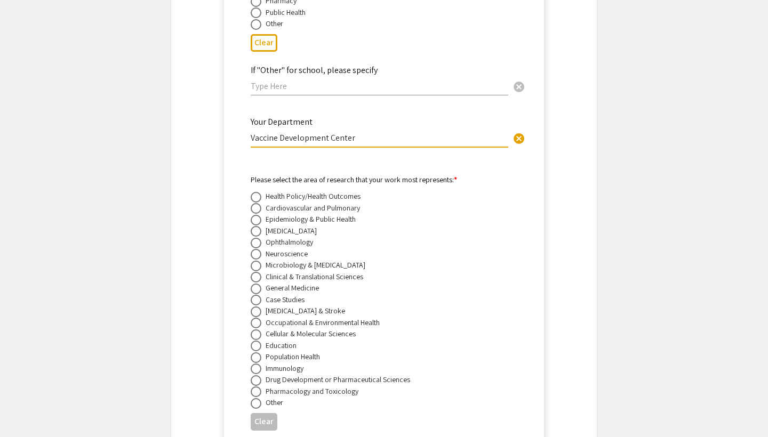
type input "Vaccine Development Center"
click at [257, 370] on span at bounding box center [256, 369] width 11 height 11
click at [257, 370] on input "radio" at bounding box center [256, 369] width 11 height 11
radio input "true"
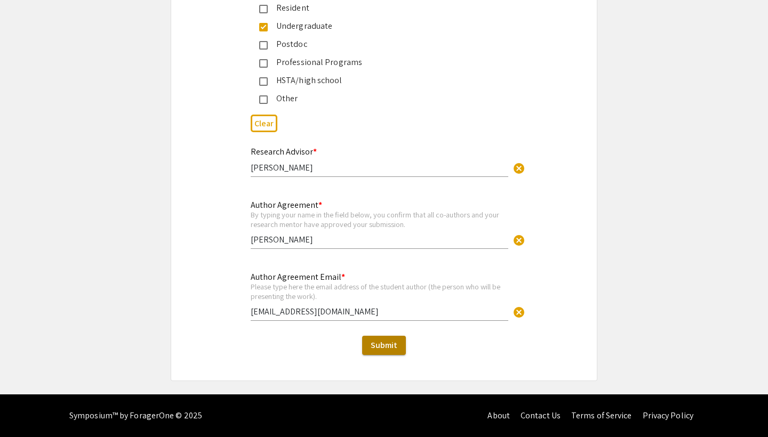
scroll to position [6834, 0]
click at [390, 349] on span "Submit" at bounding box center [384, 345] width 27 height 11
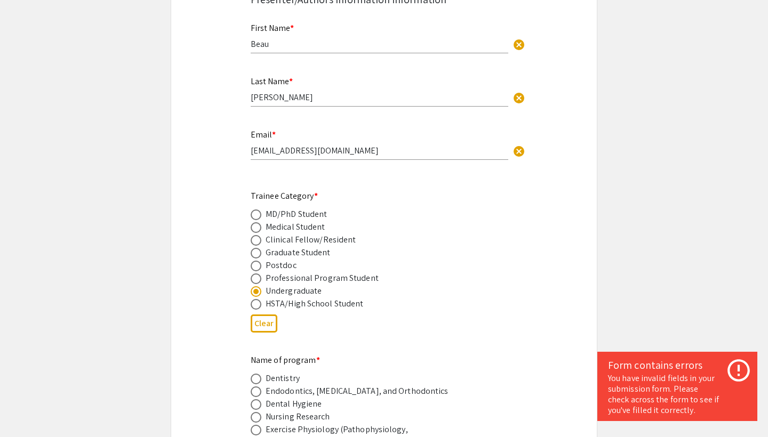
click at [727, 373] on icon at bounding box center [738, 370] width 27 height 27
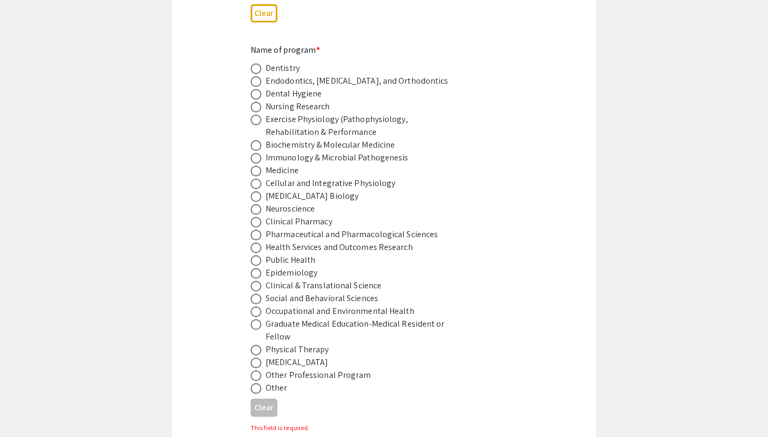
scroll to position [654, 0]
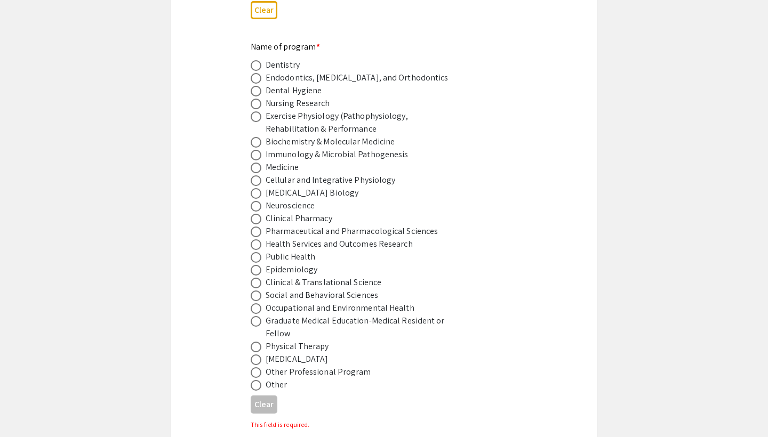
click at [256, 380] on span at bounding box center [256, 385] width 11 height 11
click at [256, 380] on input "radio" at bounding box center [256, 385] width 11 height 11
radio input "true"
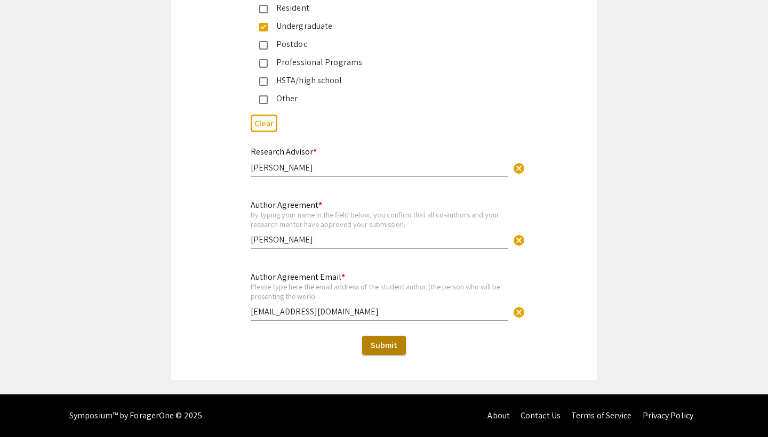
scroll to position [6834, 0]
click at [372, 343] on span "Submit" at bounding box center [384, 345] width 27 height 11
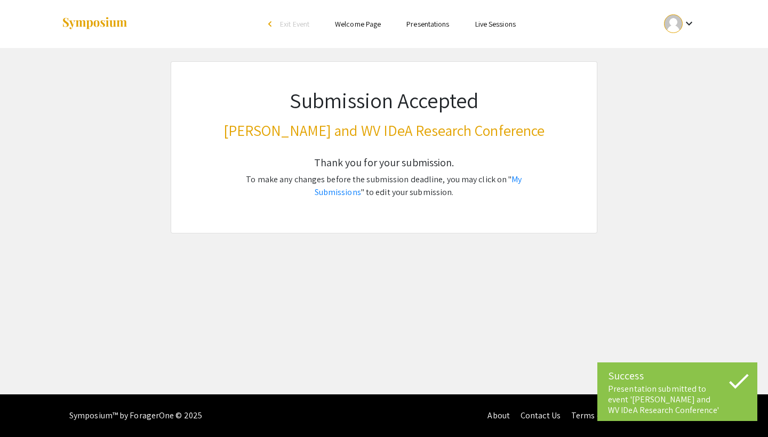
scroll to position [0, 0]
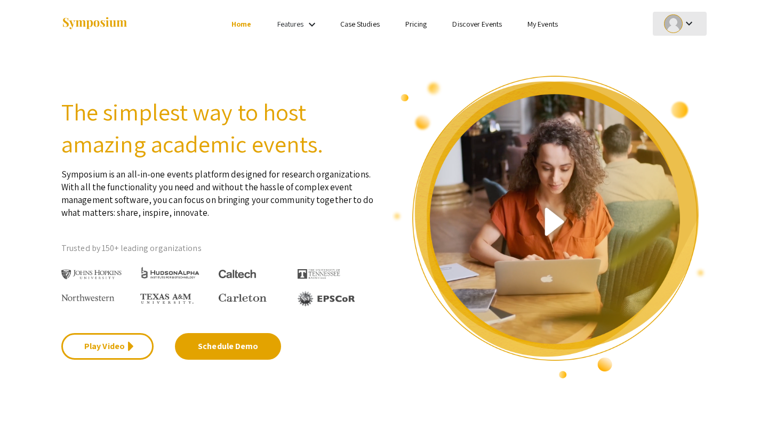
click at [680, 25] on div at bounding box center [673, 23] width 19 height 19
click at [679, 71] on button "My Submissions" at bounding box center [686, 79] width 66 height 26
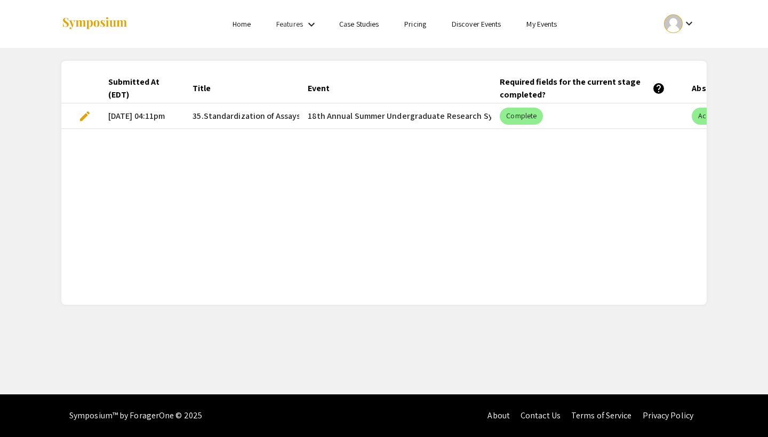
click at [92, 114] on mat-cell "edit" at bounding box center [80, 116] width 38 height 26
click at [86, 116] on span "edit" at bounding box center [84, 116] width 13 height 13
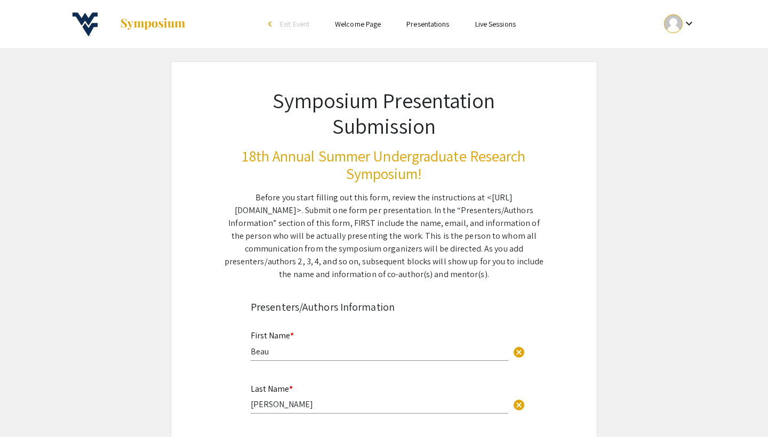
select select "custom"
type input "0"
select select "custom"
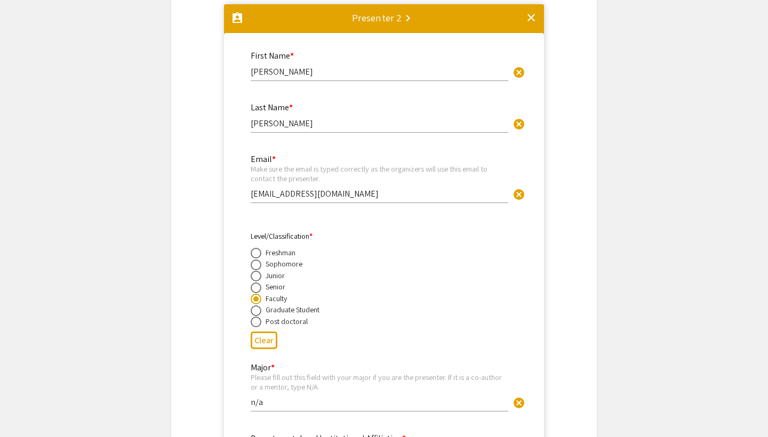
type input "1"
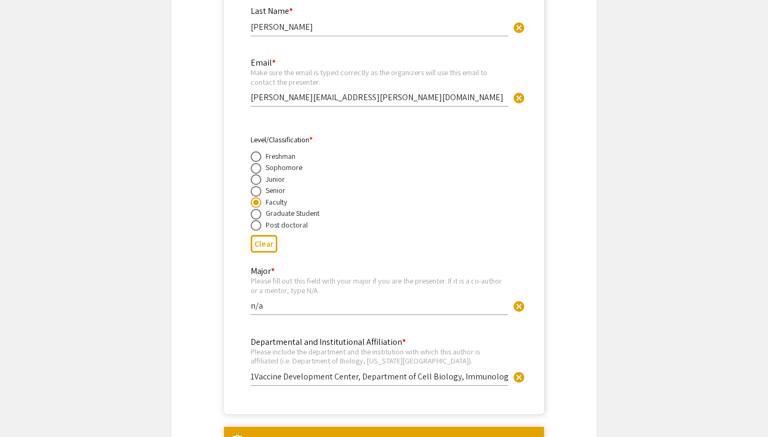
scroll to position [1749, 0]
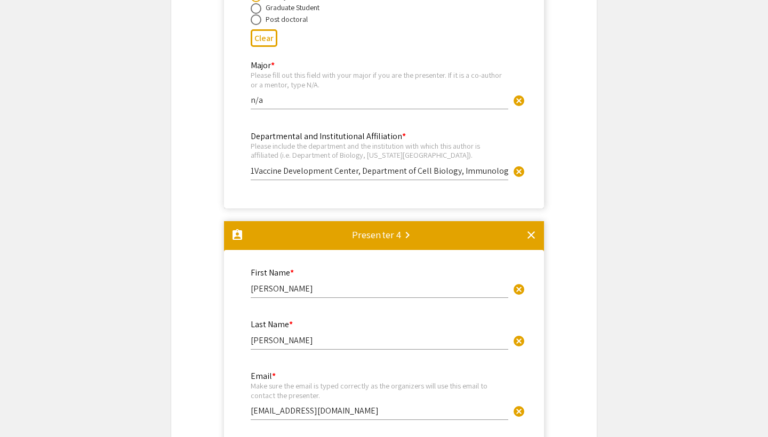
select select "auto"
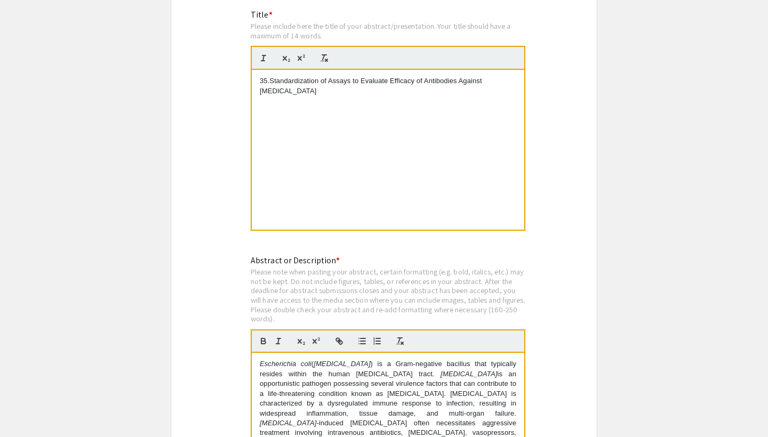
scroll to position [2512, 0]
drag, startPoint x: 272, startPoint y: 80, endPoint x: 281, endPoint y: 84, distance: 9.8
click at [281, 84] on p "35.Standardization of Assays to Evaluate Efficacy of Antibodies Against [MEDICA…" at bounding box center [388, 88] width 256 height 20
click at [271, 82] on p "35.Standardization of Assays to Evaluate Efficacy of Antibodies Against [MEDICA…" at bounding box center [388, 88] width 256 height 20
drag, startPoint x: 271, startPoint y: 81, endPoint x: 505, endPoint y: 81, distance: 234.0
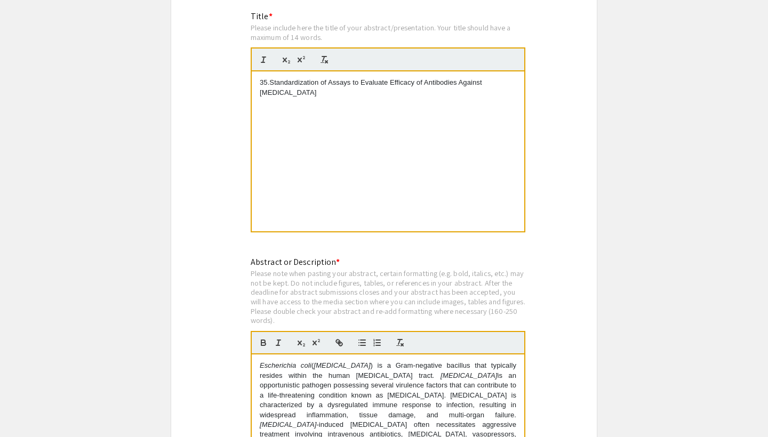
click at [505, 81] on p "35.Standardization of Assays to Evaluate Efficacy of Antibodies Against [MEDICA…" at bounding box center [388, 88] width 256 height 20
copy p "Standardization of Assays to Evaluate Efficacy of Antibodies Against [MEDICAL_D…"
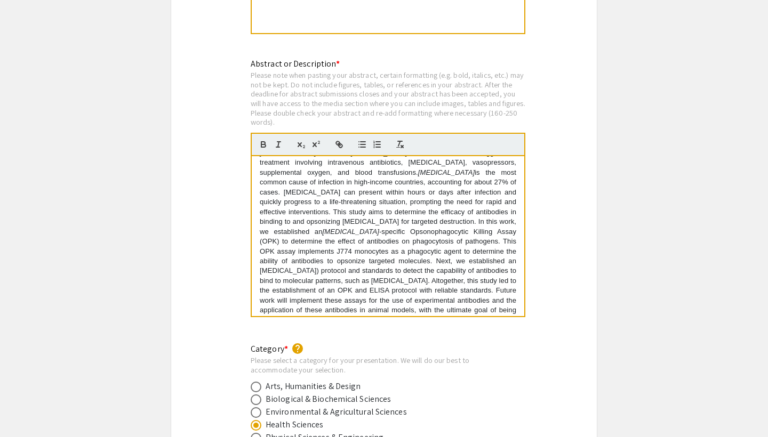
scroll to position [2728, 0]
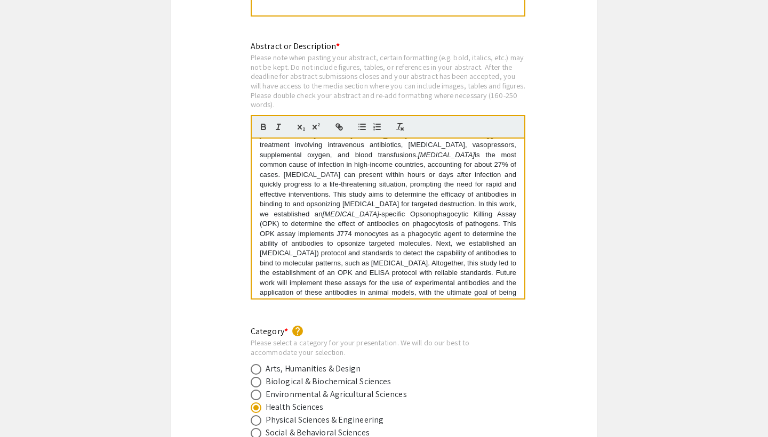
drag, startPoint x: 261, startPoint y: 243, endPoint x: 500, endPoint y: 281, distance: 241.8
click at [500, 281] on p "Escherichia coli ( [MEDICAL_DATA] ) is a Gram-negative bacillus that typically …" at bounding box center [388, 189] width 256 height 236
copy p "Loremipsumd sita ( C. adip ) el s Doei-temporin utlabore etdo magnaaliq enimadm…"
